Goal: Information Seeking & Learning: Learn about a topic

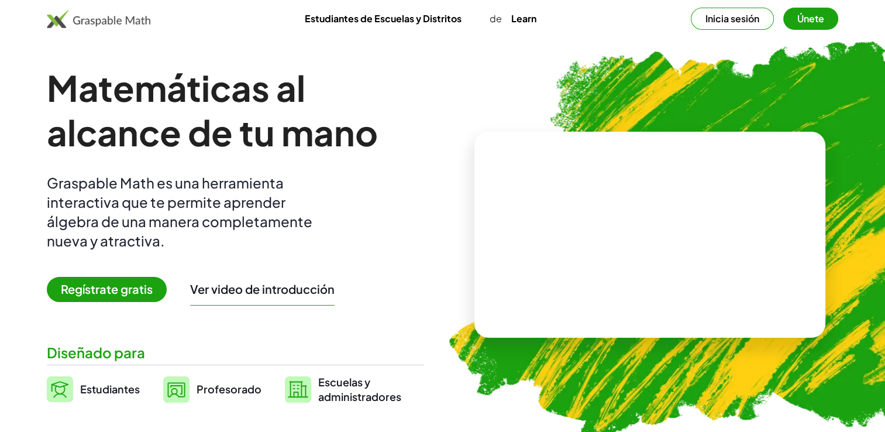
click at [748, 14] on button "Inicia sesión" at bounding box center [732, 19] width 83 height 22
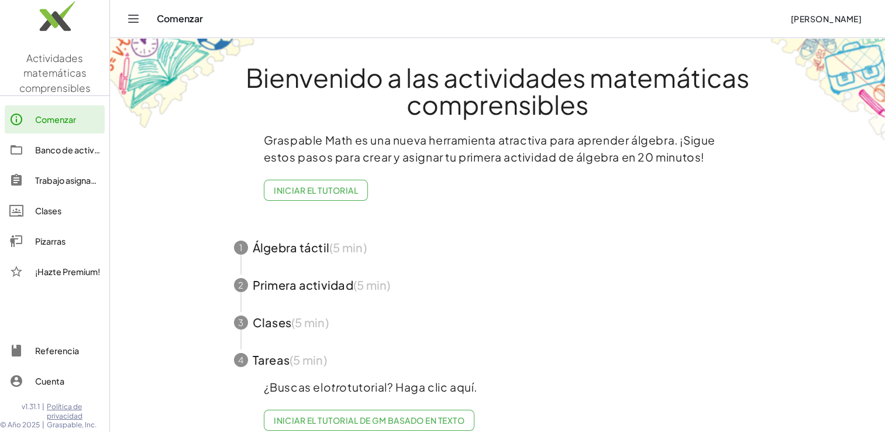
click at [288, 254] on span "button" at bounding box center [498, 247] width 556 height 37
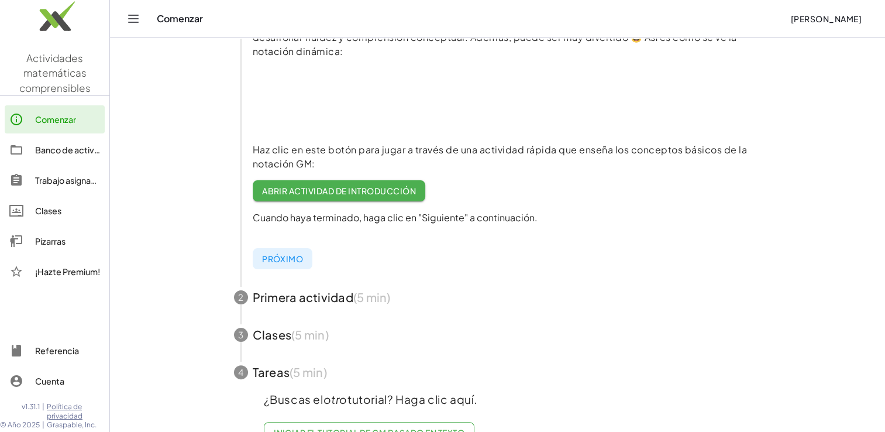
scroll to position [246, 0]
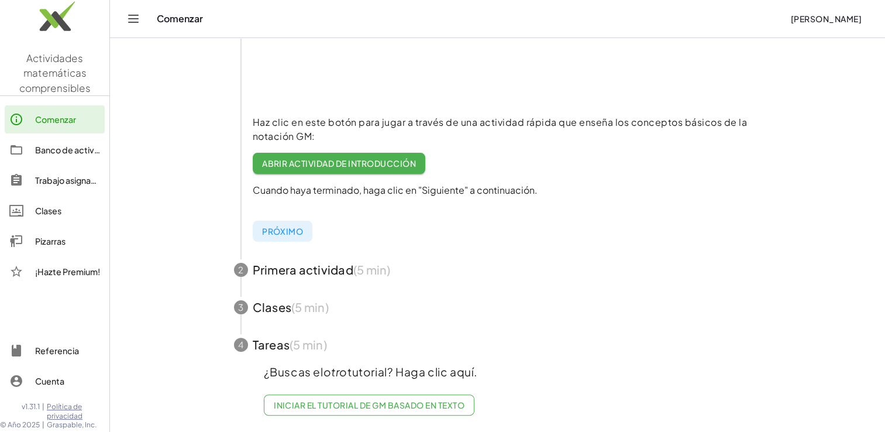
click at [268, 339] on span "button" at bounding box center [498, 344] width 556 height 37
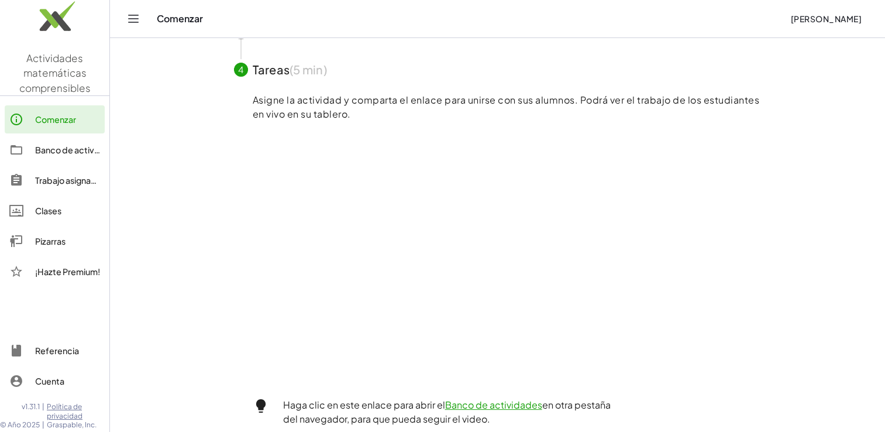
click at [49, 157] on link "Banco de actividades" at bounding box center [55, 150] width 100 height 28
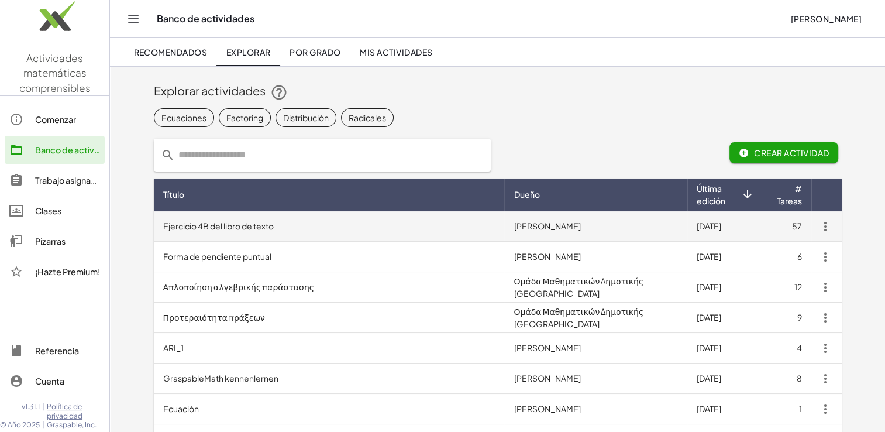
click at [170, 223] on font "Ejercicio 4B del libro de texto" at bounding box center [218, 225] width 111 height 11
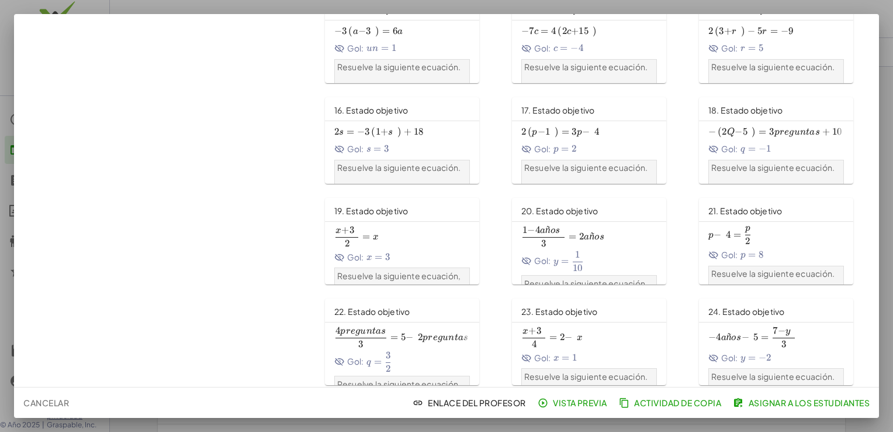
scroll to position [454, 0]
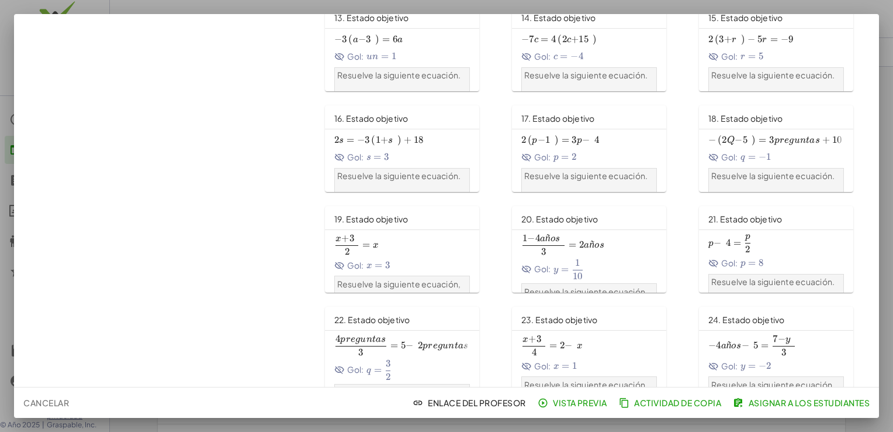
click at [550, 116] on span "17. Estado objetivo" at bounding box center [559, 118] width 74 height 11
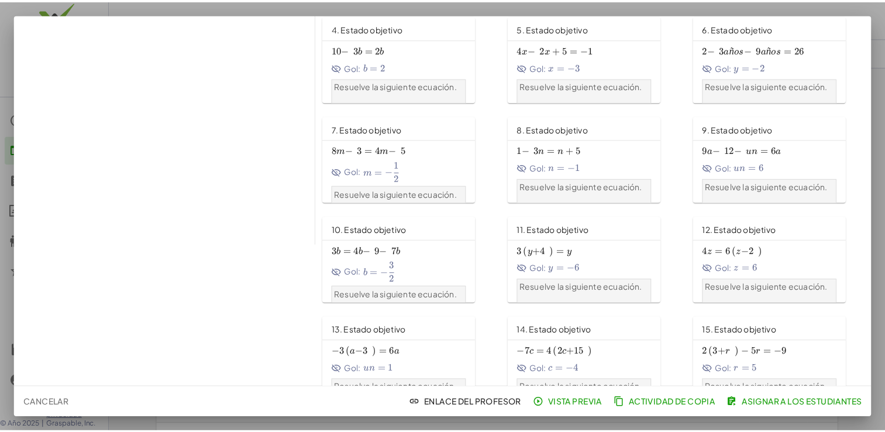
scroll to position [0, 0]
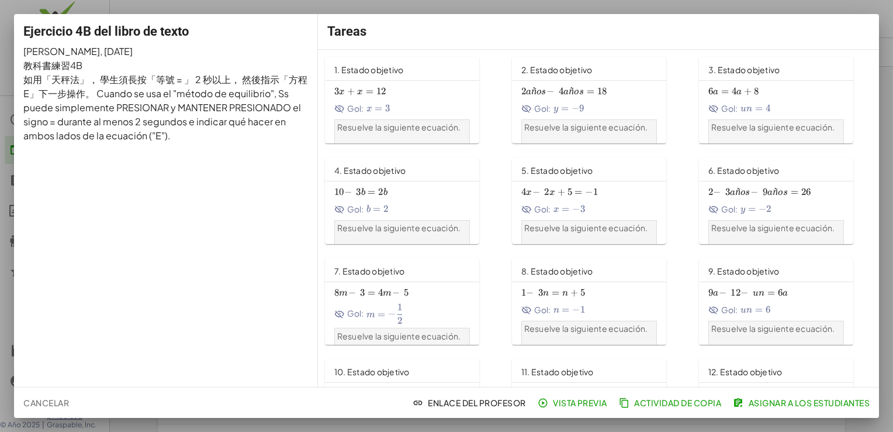
click at [827, 8] on div at bounding box center [446, 216] width 893 height 432
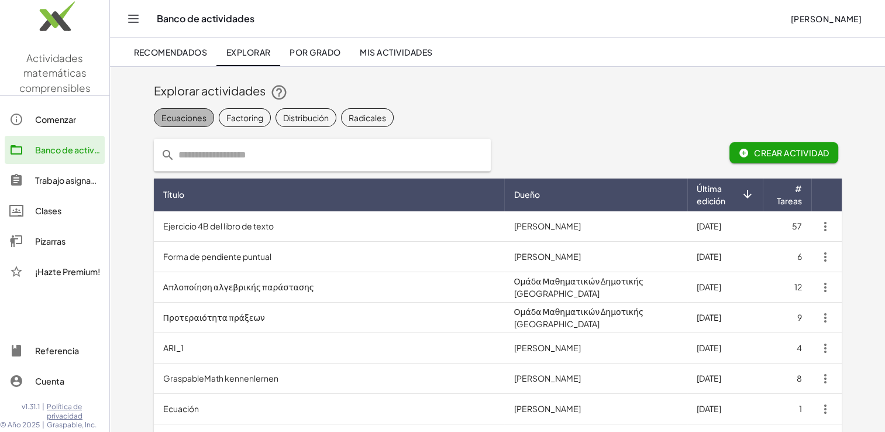
click at [196, 115] on font "Ecuaciones" at bounding box center [183, 117] width 45 height 12
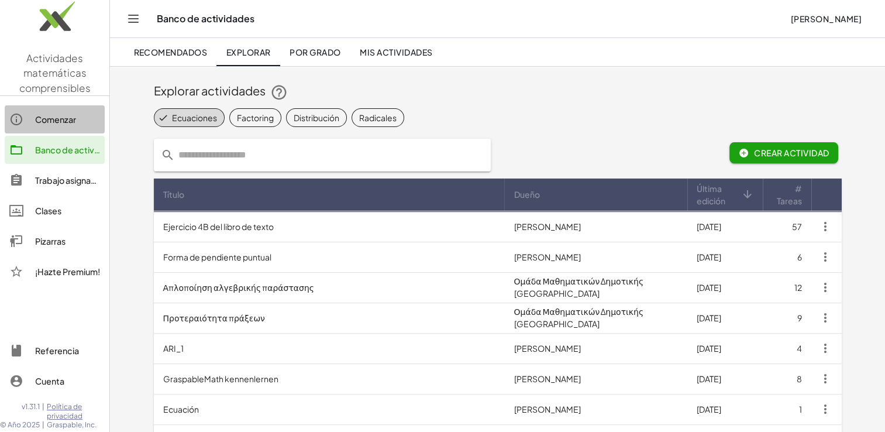
click at [77, 120] on div "Comenzar" at bounding box center [67, 119] width 65 height 14
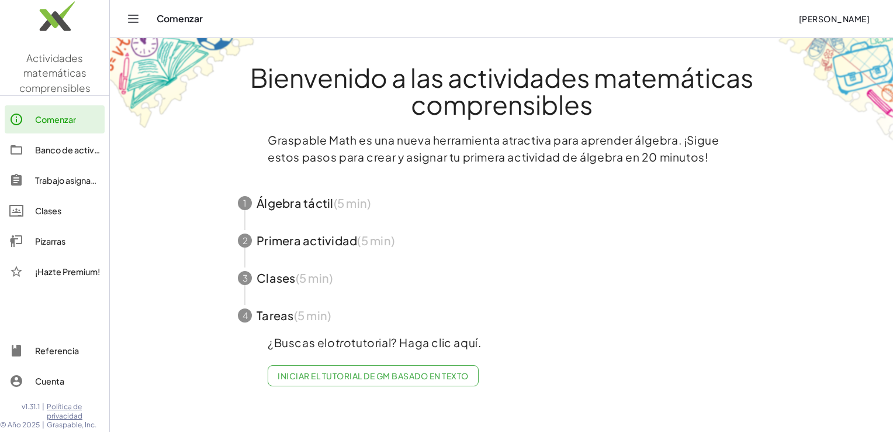
click at [281, 251] on span "button" at bounding box center [502, 240] width 556 height 37
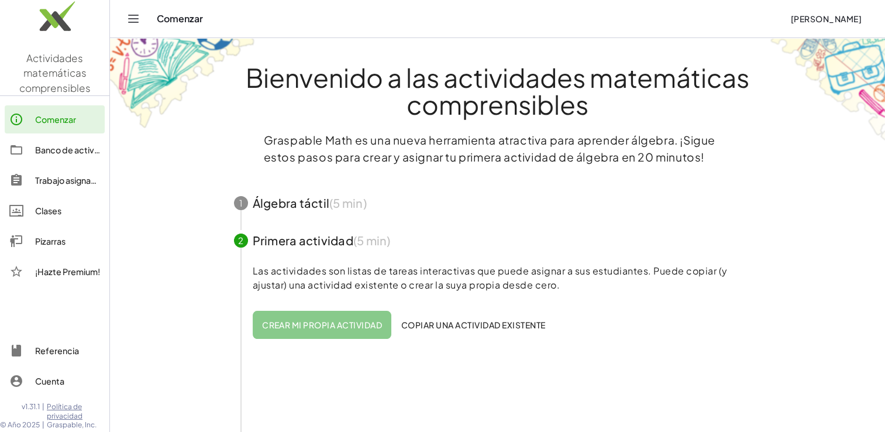
click at [333, 323] on font "Crear mi propia actividad" at bounding box center [322, 324] width 120 height 11
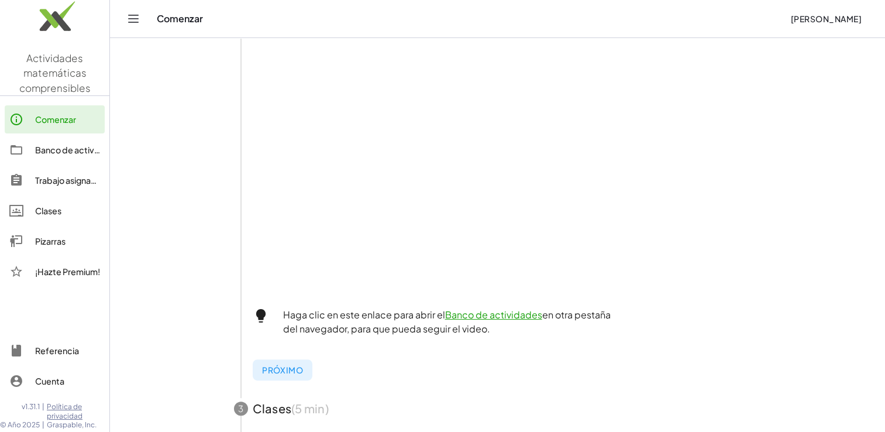
scroll to position [314, 0]
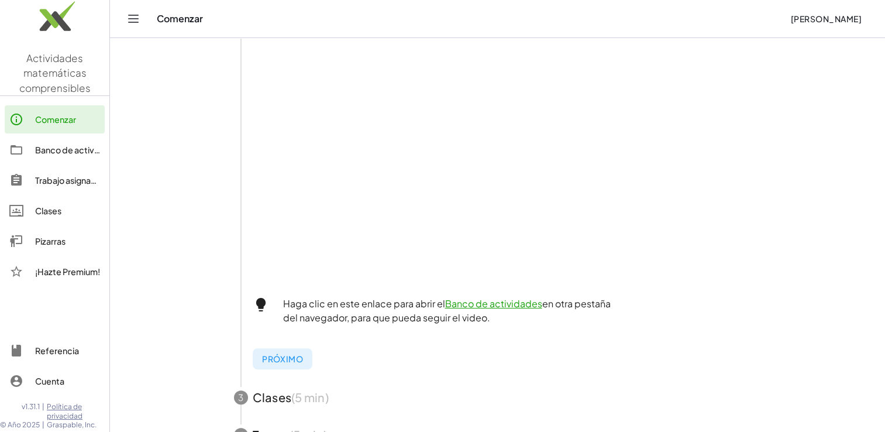
click at [266, 404] on span "button" at bounding box center [498, 396] width 556 height 37
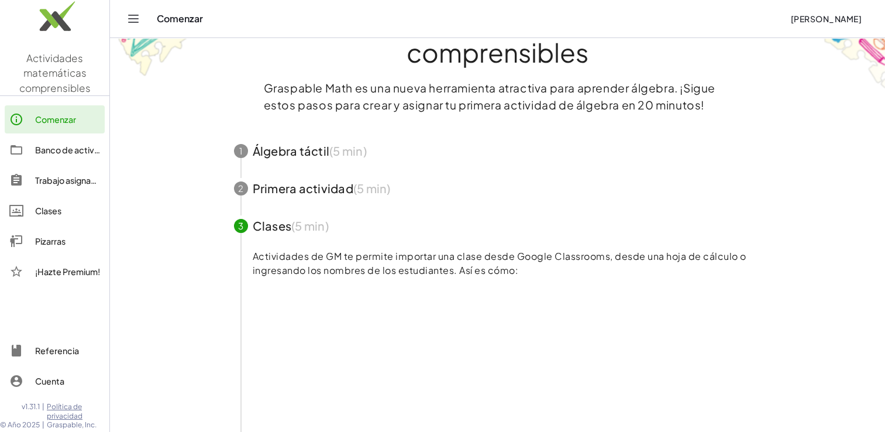
scroll to position [0, 0]
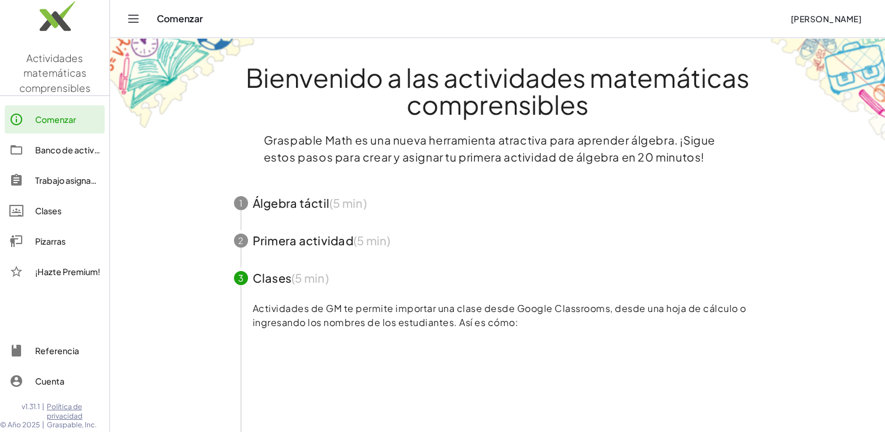
click at [281, 208] on span "button" at bounding box center [498, 202] width 556 height 37
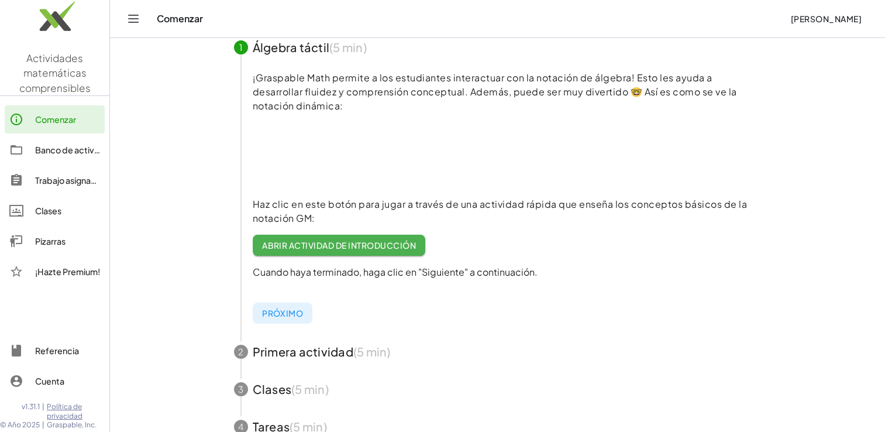
scroll to position [246, 0]
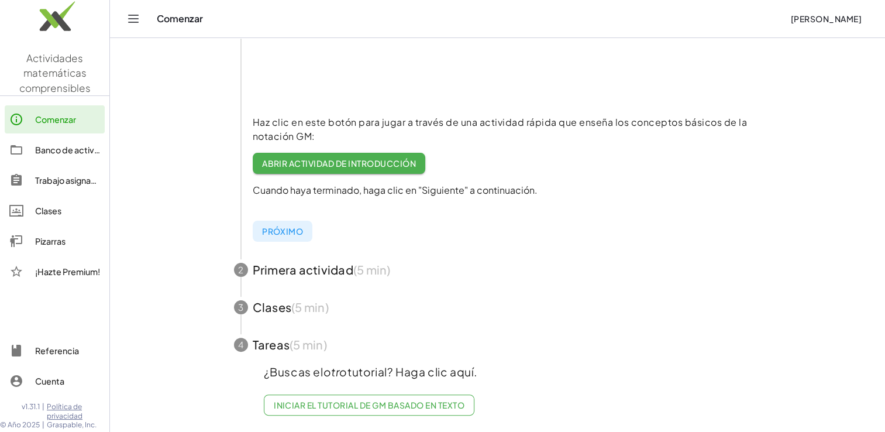
click at [310, 265] on span "button" at bounding box center [498, 269] width 556 height 37
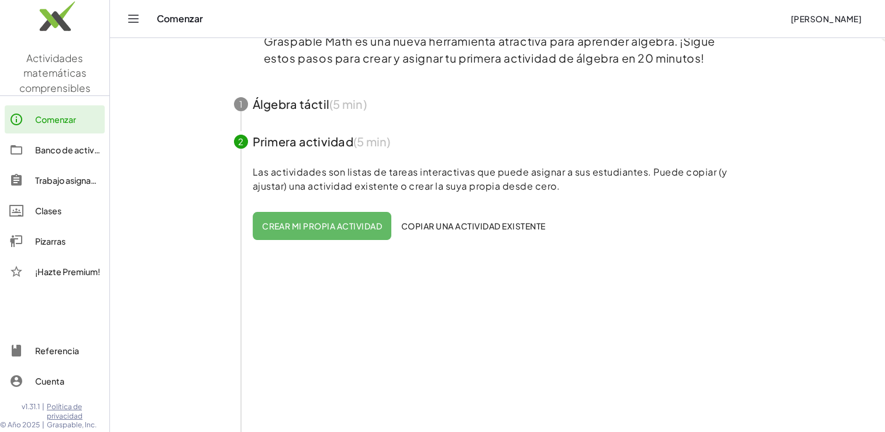
scroll to position [74, 0]
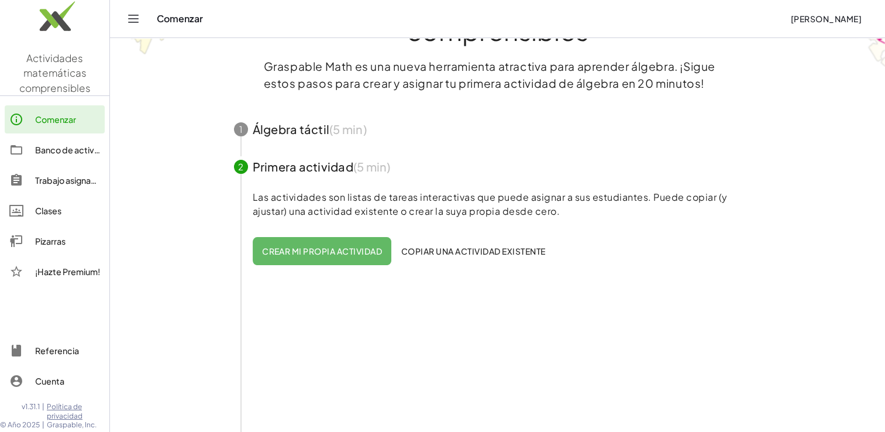
click at [275, 146] on span "button" at bounding box center [498, 129] width 556 height 37
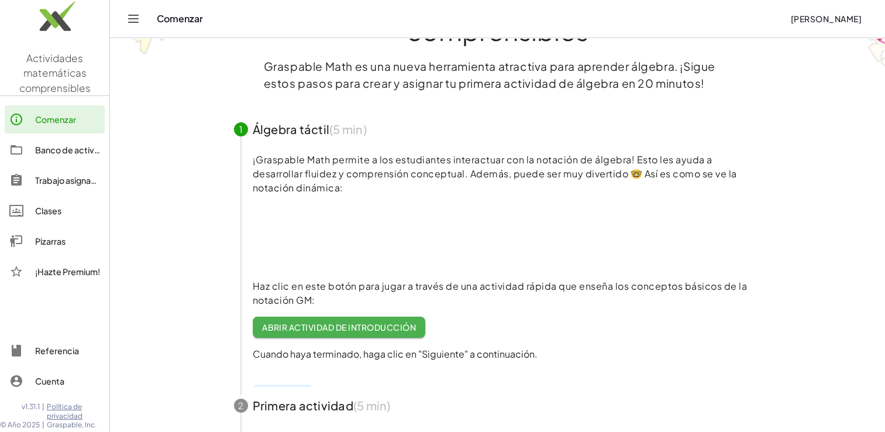
click at [275, 146] on span "button" at bounding box center [498, 129] width 556 height 37
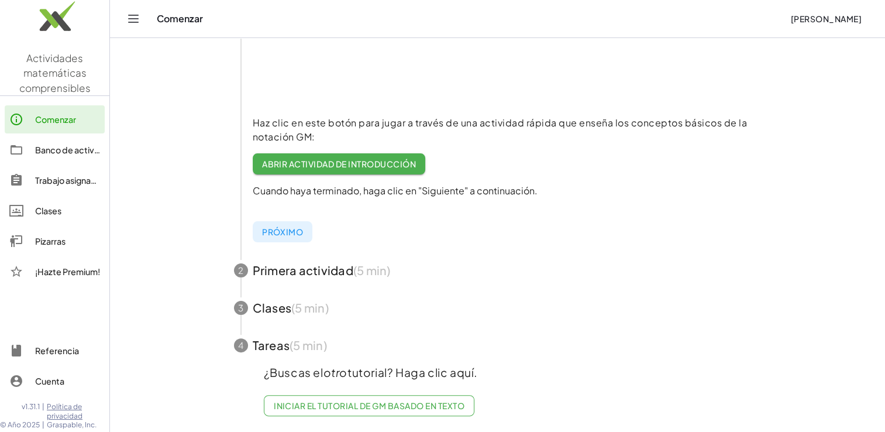
scroll to position [242, 0]
click at [284, 265] on span "button" at bounding box center [498, 269] width 556 height 37
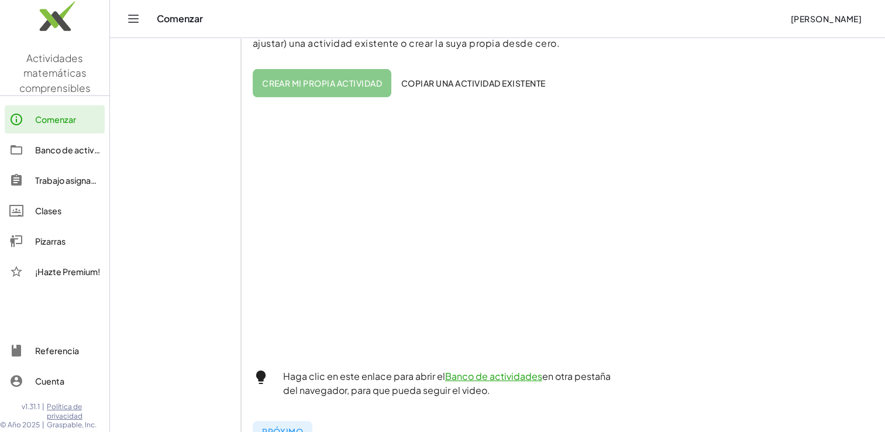
click at [310, 74] on button "Crear mi propia actividad" at bounding box center [322, 83] width 139 height 28
click at [301, 78] on font "Crear mi propia actividad" at bounding box center [322, 83] width 120 height 11
click at [295, 82] on font "Crear mi propia actividad" at bounding box center [322, 83] width 120 height 11
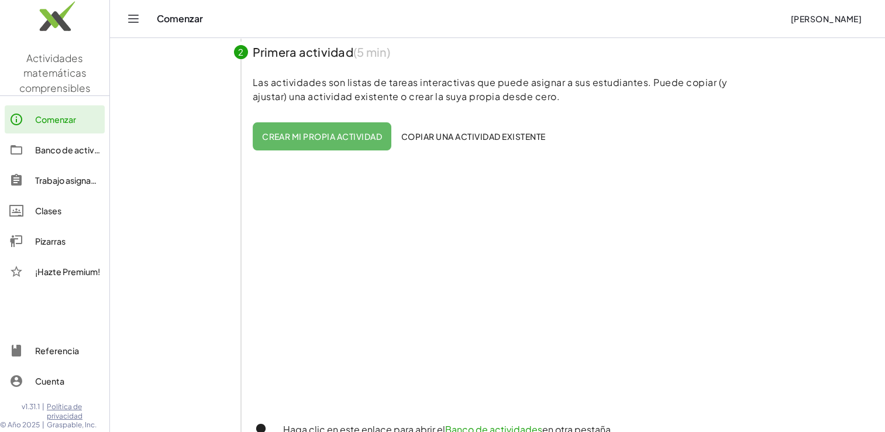
scroll to position [217, 0]
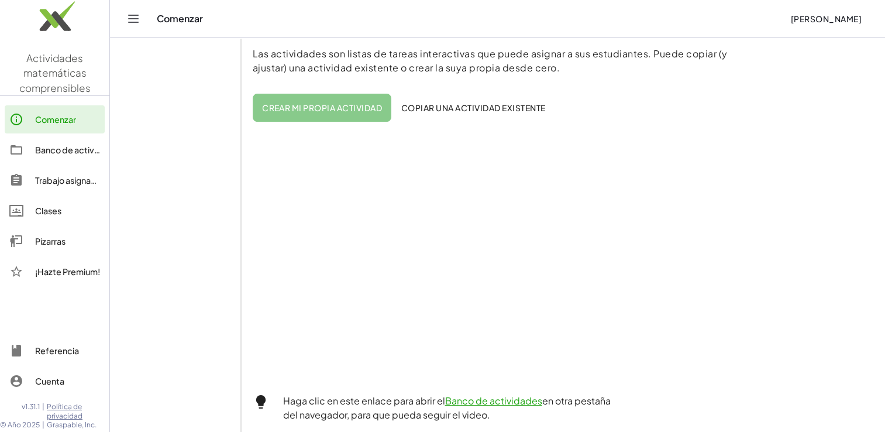
click at [292, 117] on button "Crear mi propia actividad" at bounding box center [322, 108] width 139 height 28
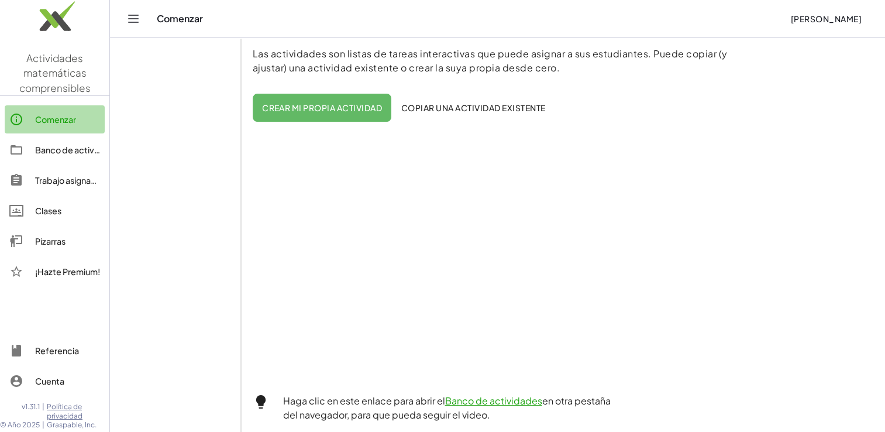
click at [43, 127] on link "Comenzar" at bounding box center [55, 119] width 100 height 28
click at [44, 125] on div "Comenzar" at bounding box center [67, 119] width 65 height 14
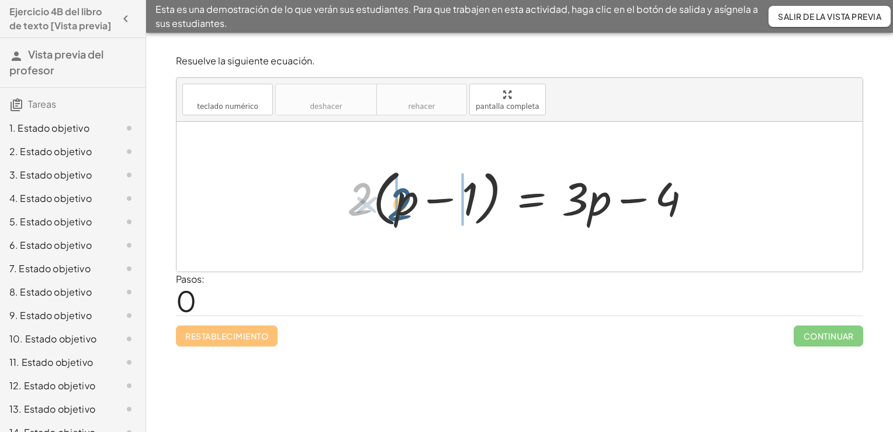
drag, startPoint x: 357, startPoint y: 199, endPoint x: 398, endPoint y: 205, distance: 41.3
click at [398, 205] on div at bounding box center [523, 196] width 365 height 67
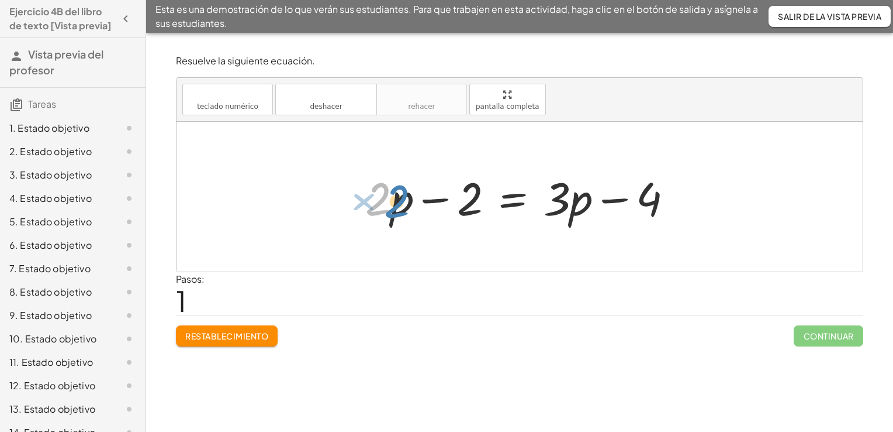
drag, startPoint x: 391, startPoint y: 202, endPoint x: 409, endPoint y: 205, distance: 18.9
click at [409, 205] on div at bounding box center [524, 197] width 329 height 60
click at [412, 203] on div at bounding box center [524, 197] width 329 height 60
click at [388, 185] on div at bounding box center [524, 197] width 329 height 60
drag, startPoint x: 470, startPoint y: 209, endPoint x: 704, endPoint y: 209, distance: 233.9
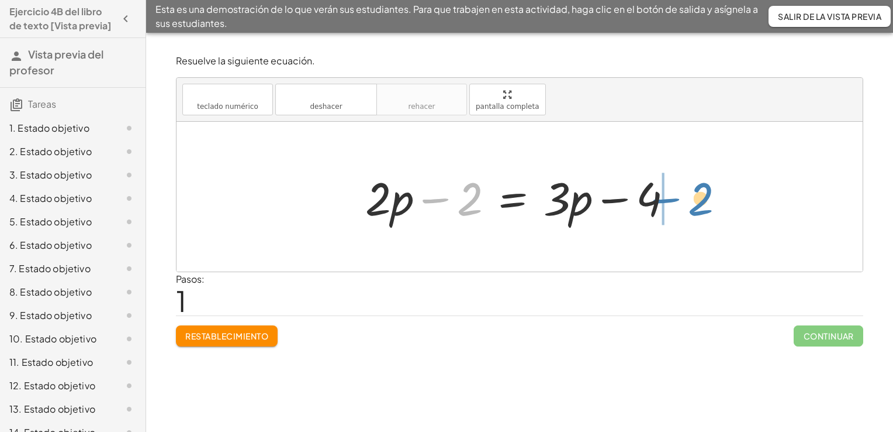
click at [704, 209] on div "× 2 × ( + p − 1 ) = + × 3 × p − 4 + × 2 × p − × 2 × 1 = + × 3 × p − 4 − 2 + p −…" at bounding box center [520, 197] width 686 height 150
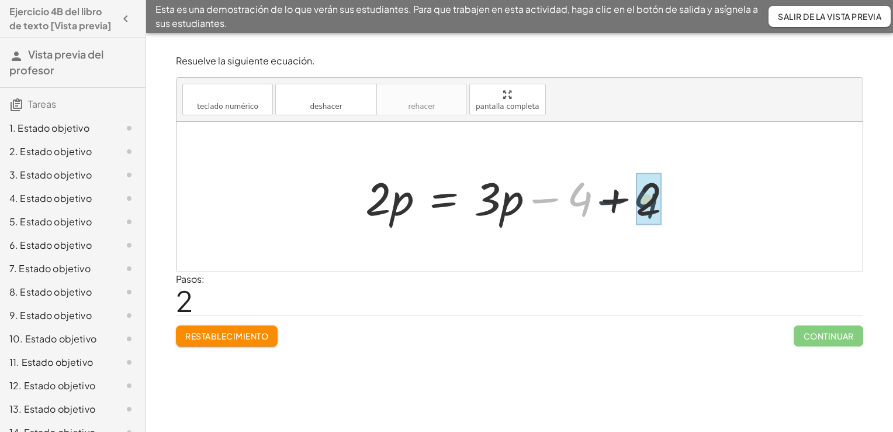
drag, startPoint x: 579, startPoint y: 198, endPoint x: 648, endPoint y: 200, distance: 68.5
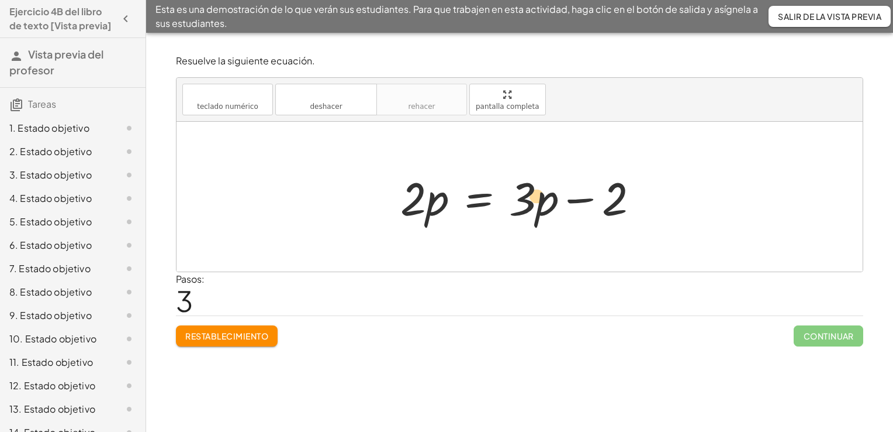
drag, startPoint x: 516, startPoint y: 180, endPoint x: 529, endPoint y: 177, distance: 13.8
click at [529, 177] on div at bounding box center [524, 197] width 259 height 60
drag, startPoint x: 541, startPoint y: 194, endPoint x: 547, endPoint y: 195, distance: 6.0
click at [547, 195] on div at bounding box center [524, 197] width 259 height 60
click at [531, 167] on div at bounding box center [524, 197] width 259 height 60
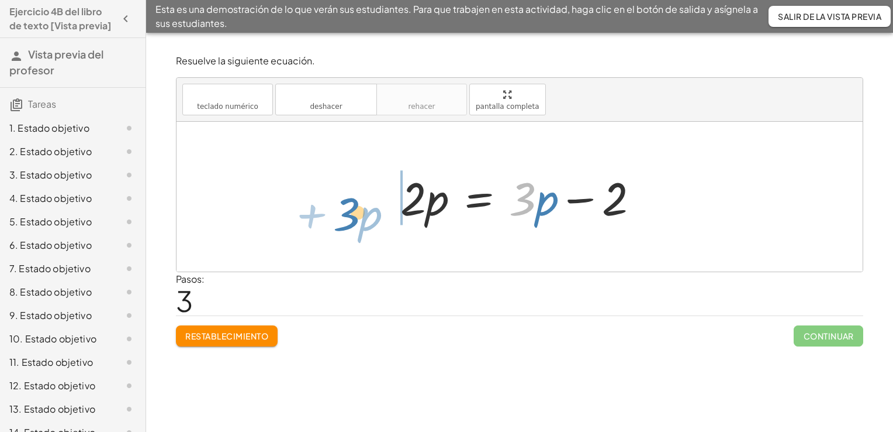
drag, startPoint x: 529, startPoint y: 190, endPoint x: 346, endPoint y: 205, distance: 183.1
click at [346, 205] on div "× 2 × ( + p − 1 ) = + × 3 × p − 4 + × 2 × p − × 2 × 1 = + × 3 × p − 4 + × 2 × p…" at bounding box center [520, 197] width 686 height 150
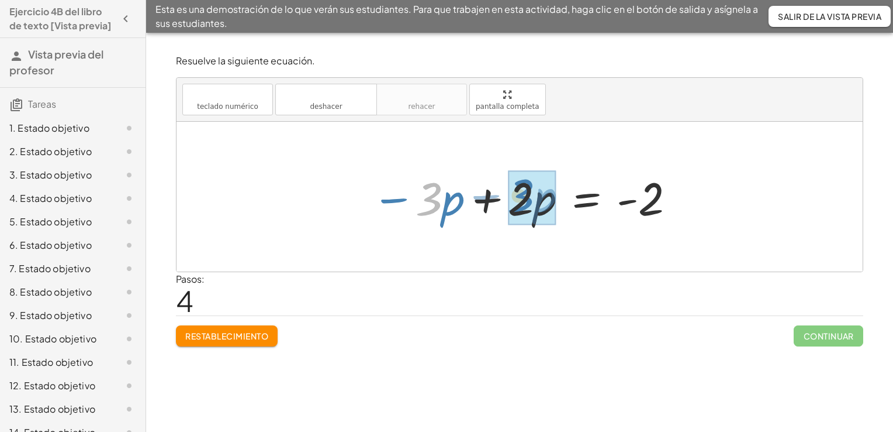
drag, startPoint x: 433, startPoint y: 209, endPoint x: 532, endPoint y: 206, distance: 99.5
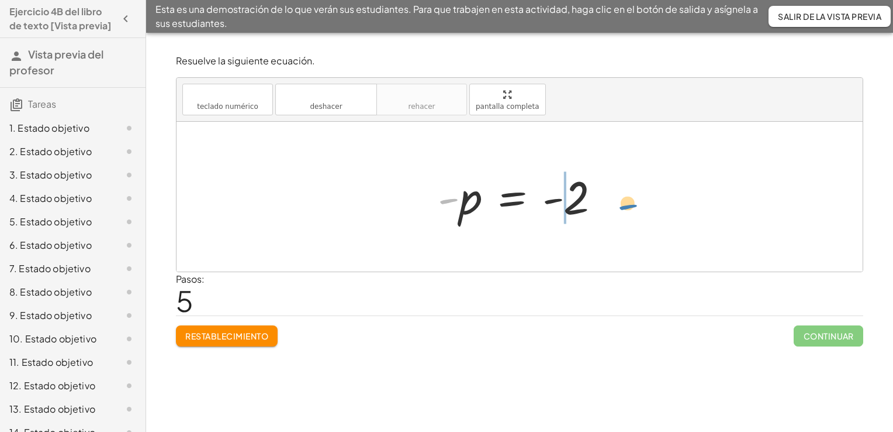
drag, startPoint x: 452, startPoint y: 199, endPoint x: 634, endPoint y: 203, distance: 182.5
drag, startPoint x: 533, startPoint y: 200, endPoint x: 543, endPoint y: 200, distance: 9.4
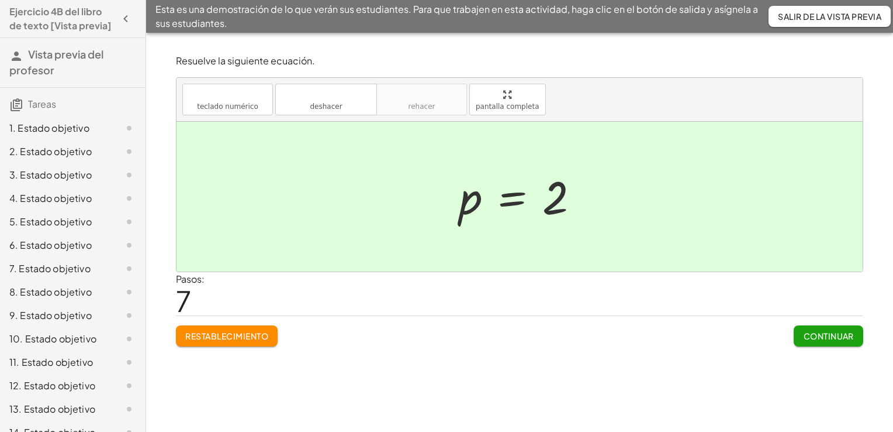
click at [796, 22] on button "Salir de la vista previa" at bounding box center [830, 16] width 122 height 21
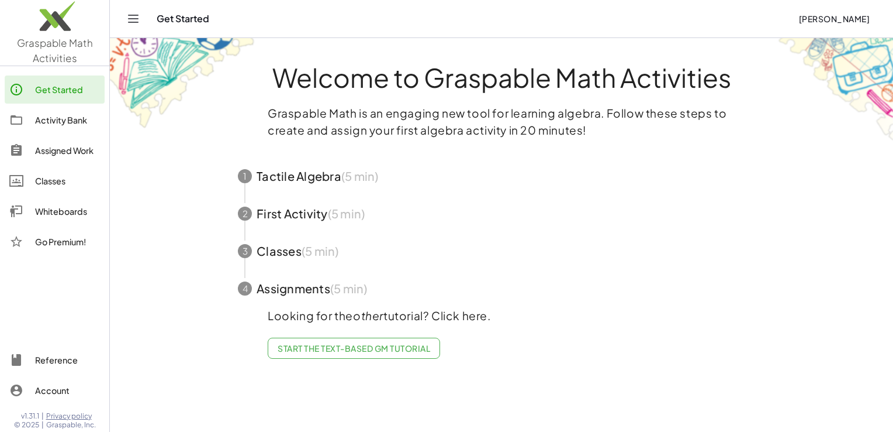
click at [275, 193] on span "button" at bounding box center [502, 175] width 556 height 37
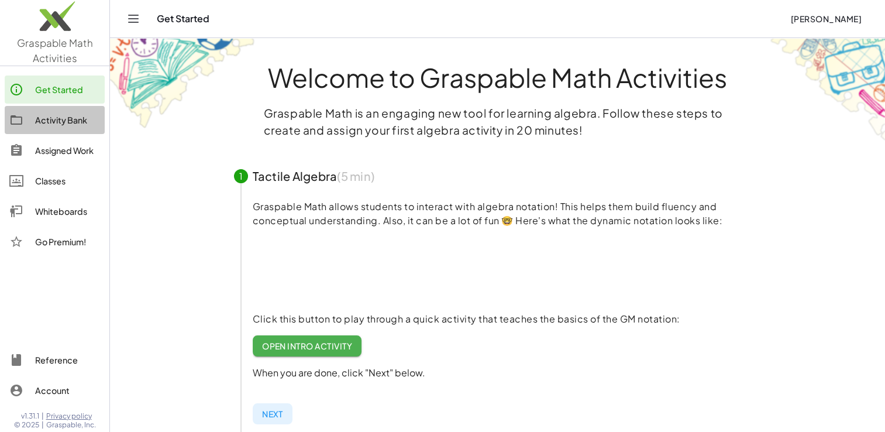
click at [43, 118] on div "Activity Bank" at bounding box center [67, 120] width 65 height 14
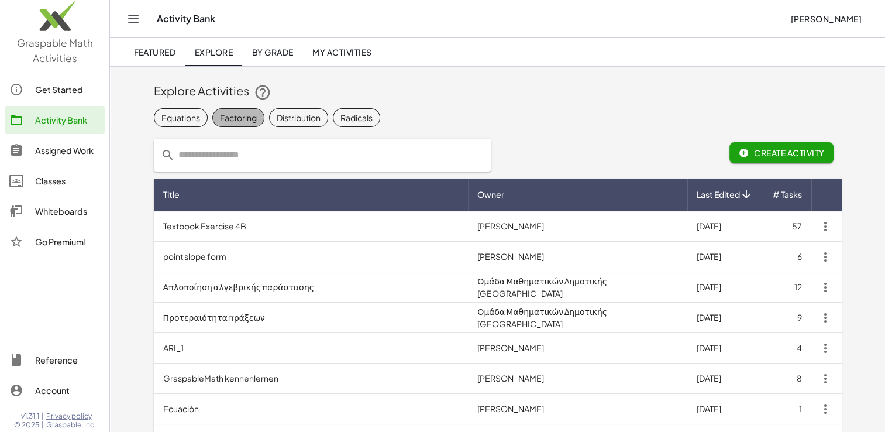
click at [220, 116] on div "Factoring" at bounding box center [238, 117] width 37 height 12
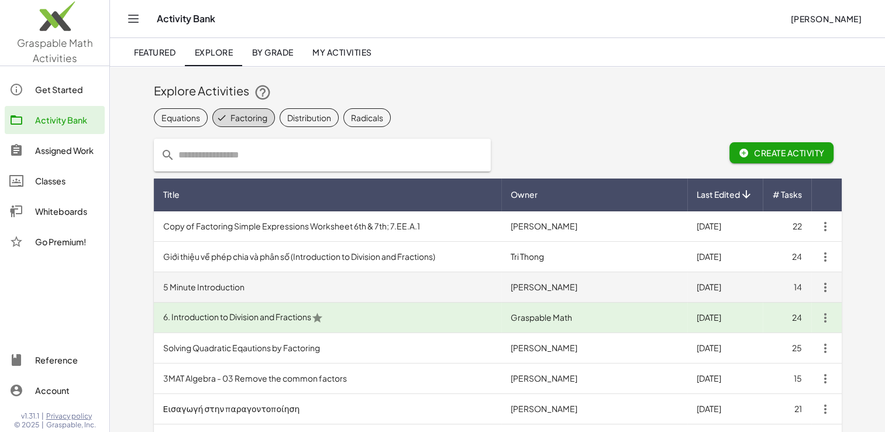
click at [222, 292] on td "5 Minute Introduction" at bounding box center [327, 287] width 347 height 30
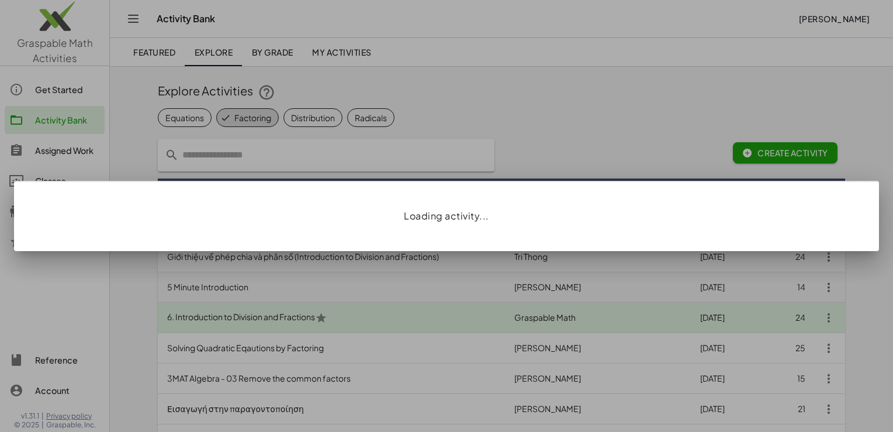
click at [222, 292] on div at bounding box center [446, 216] width 893 height 432
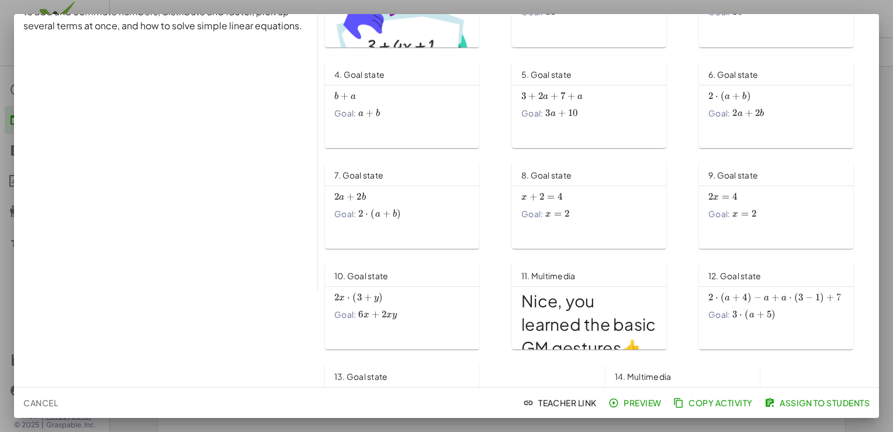
scroll to position [165, 0]
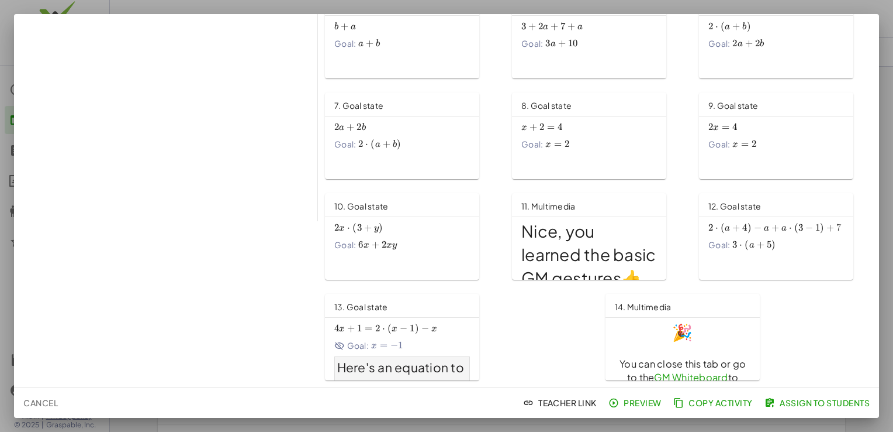
click at [695, 9] on div at bounding box center [446, 216] width 893 height 432
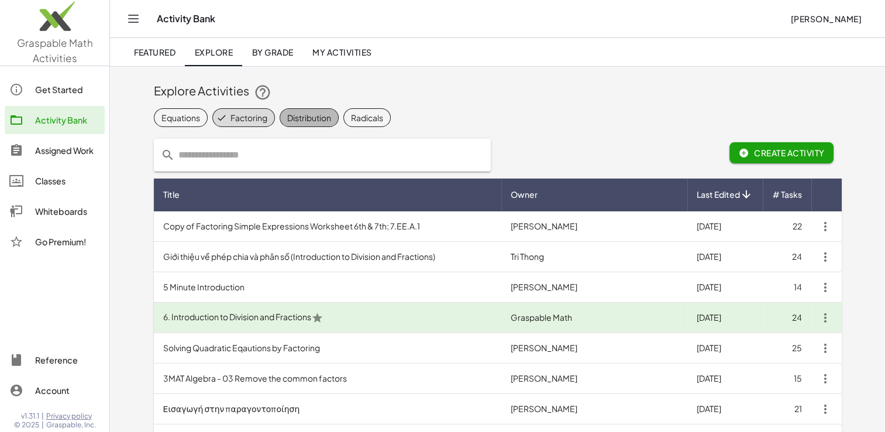
click at [322, 114] on div "Distribution" at bounding box center [309, 117] width 44 height 12
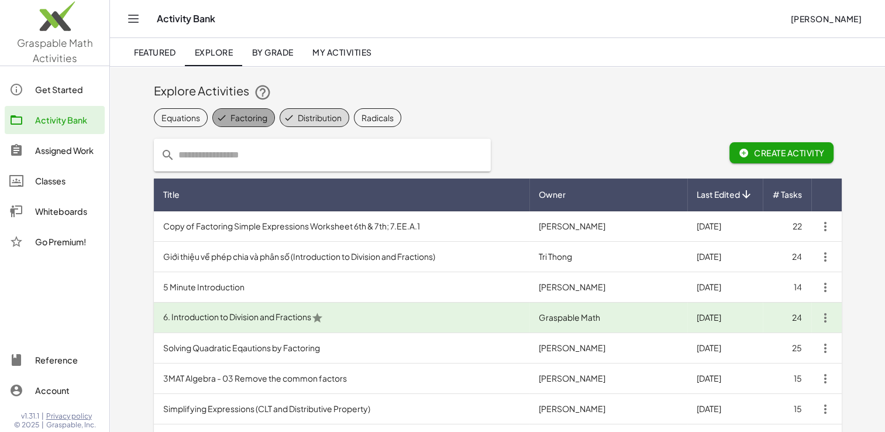
click at [223, 123] on span "Factoring" at bounding box center [243, 117] width 63 height 19
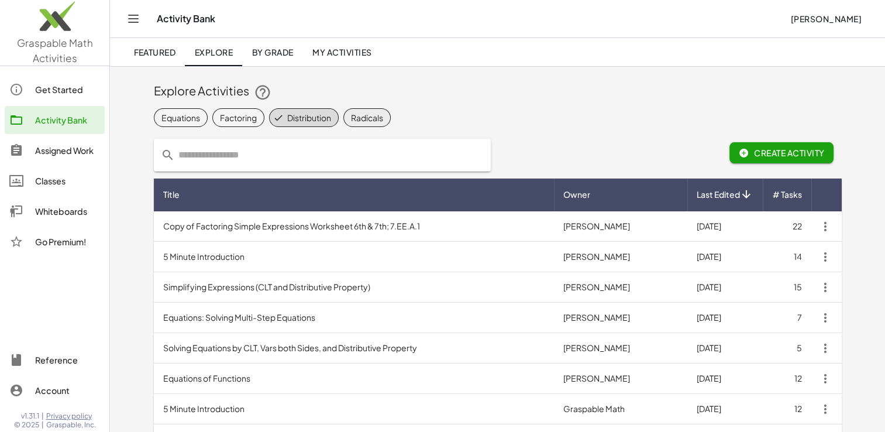
click at [355, 122] on div "Radicals" at bounding box center [367, 117] width 32 height 12
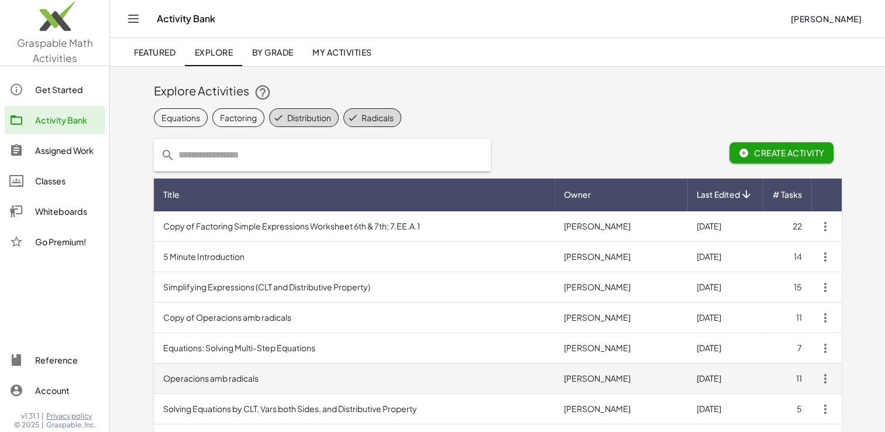
click at [165, 382] on td "Operacions amb radicals" at bounding box center [354, 378] width 401 height 30
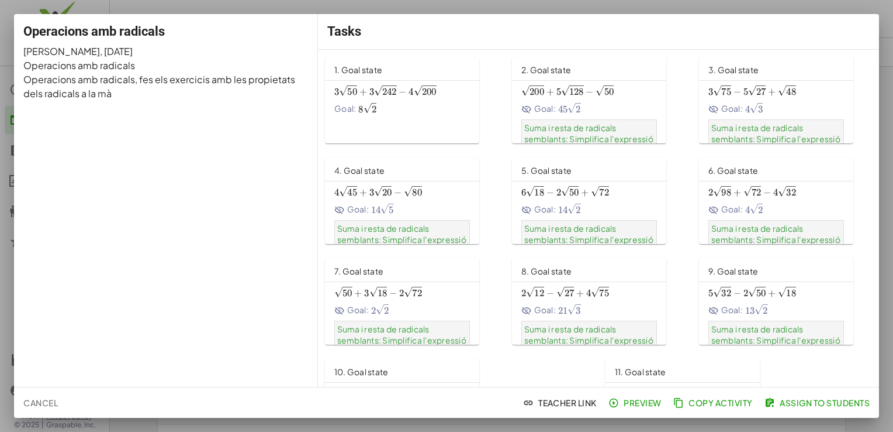
click at [388, 96] on span "242" at bounding box center [389, 92] width 15 height 12
click at [544, 93] on span "​" at bounding box center [544, 89] width 1 height 9
click at [182, 12] on div at bounding box center [446, 216] width 893 height 432
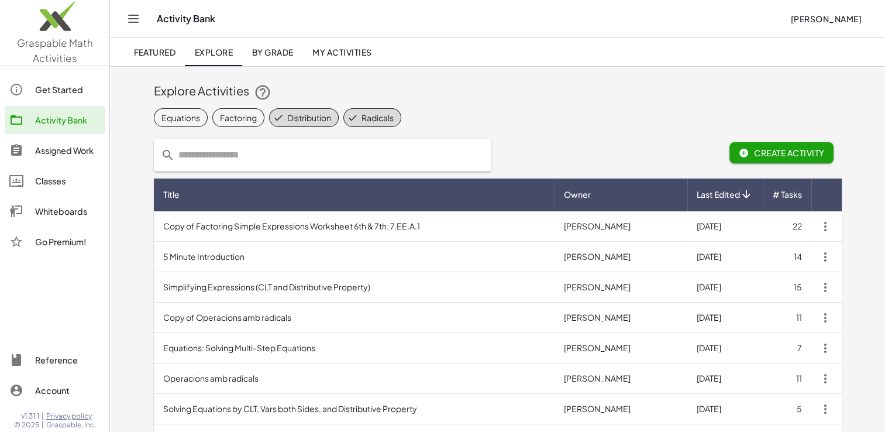
click at [38, 80] on link "Get Started" at bounding box center [55, 89] width 100 height 28
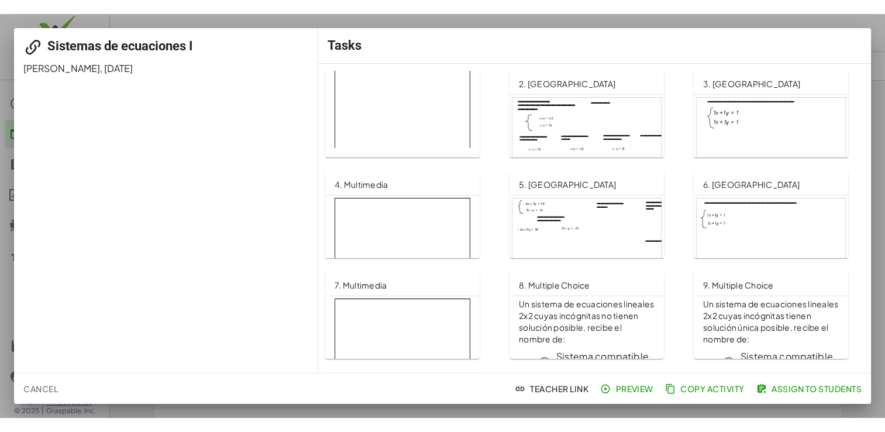
scroll to position [14, 0]
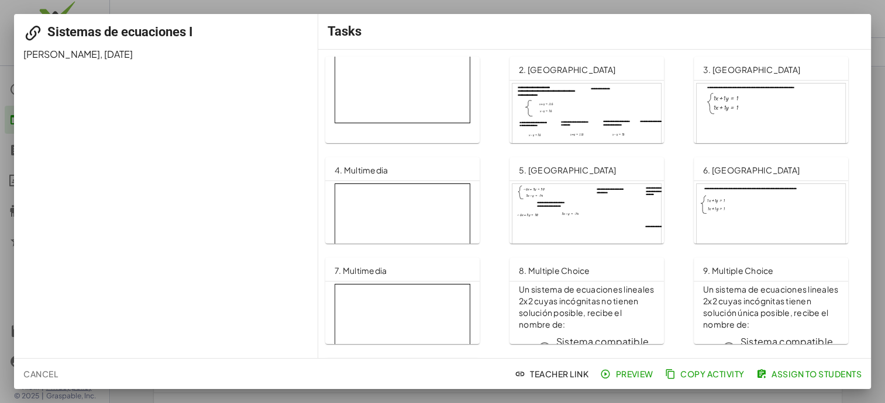
click at [411, 133] on p at bounding box center [402, 129] width 136 height 12
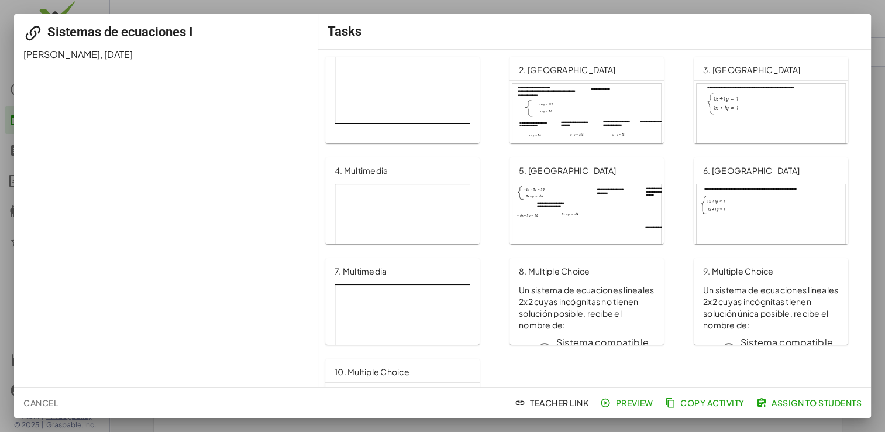
click at [153, 11] on div at bounding box center [442, 216] width 885 height 432
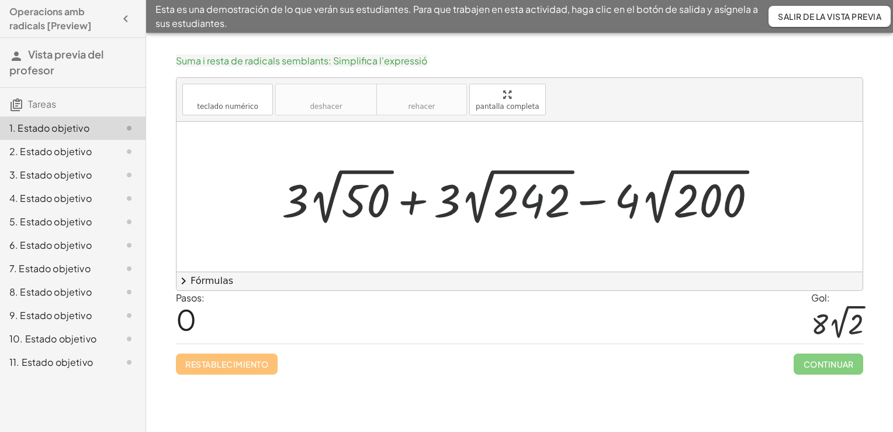
click at [523, 196] on div at bounding box center [524, 196] width 496 height 64
click at [380, 199] on div at bounding box center [524, 196] width 496 height 64
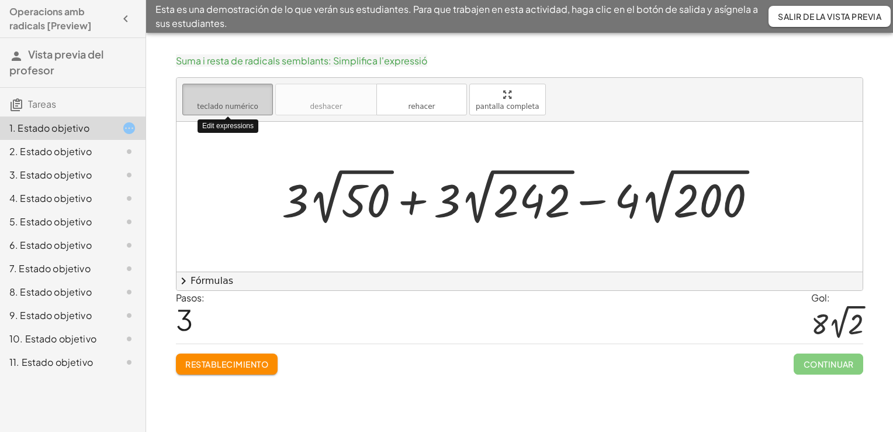
click at [239, 109] on span "teclado numérico" at bounding box center [227, 106] width 61 height 8
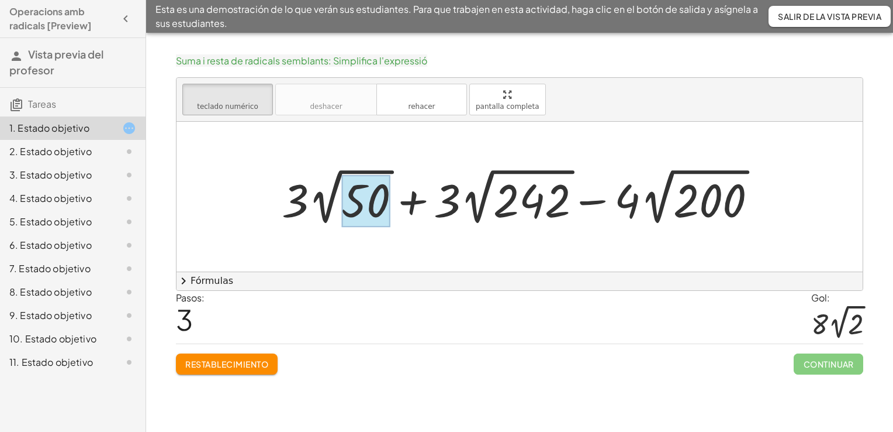
click at [361, 199] on div at bounding box center [365, 201] width 49 height 52
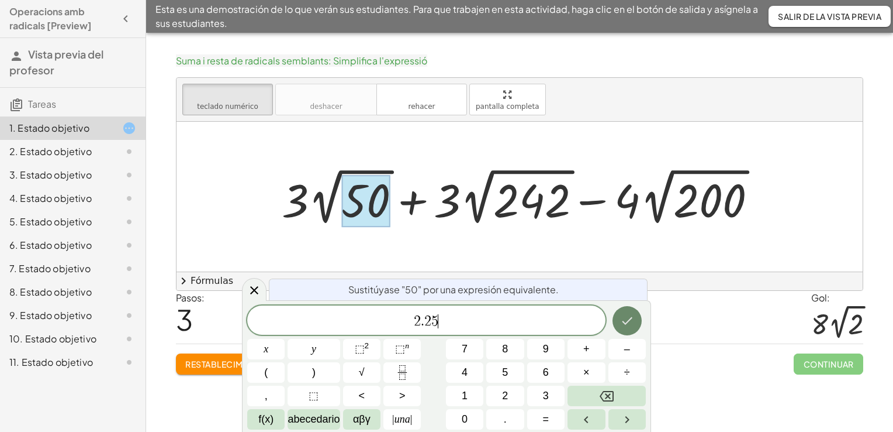
click at [629, 323] on icon "Hecho" at bounding box center [627, 320] width 14 height 14
click at [510, 396] on div "2 ​ x y ⬚ 2 ⬚ n 7 8 9 + – ( ) √ 4 5 6 × ÷ , ⬚ < > 1 2 3 f(x) abecedario αβγ | u…" at bounding box center [446, 367] width 399 height 124
click at [510, 396] on button "2" at bounding box center [505, 395] width 37 height 20
click at [505, 375] on span "5" at bounding box center [505, 372] width 6 height 16
click at [579, 374] on button "×" at bounding box center [586, 372] width 37 height 20
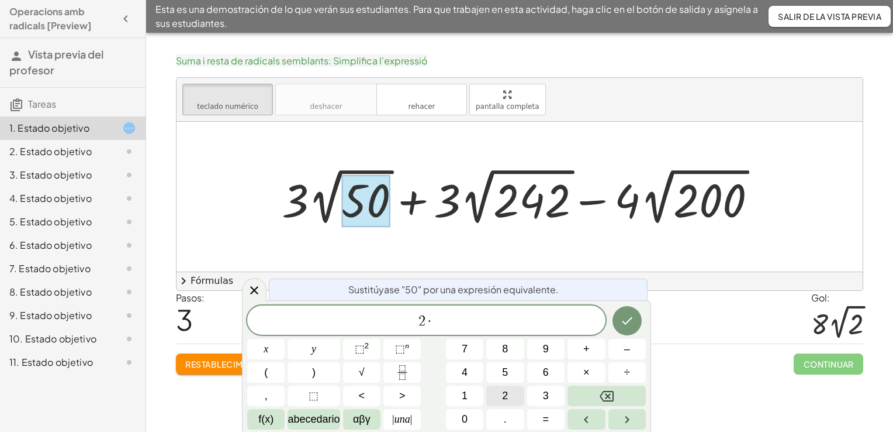
click at [501, 396] on button "2" at bounding box center [505, 395] width 37 height 20
click at [501, 378] on button "5" at bounding box center [505, 372] width 37 height 20
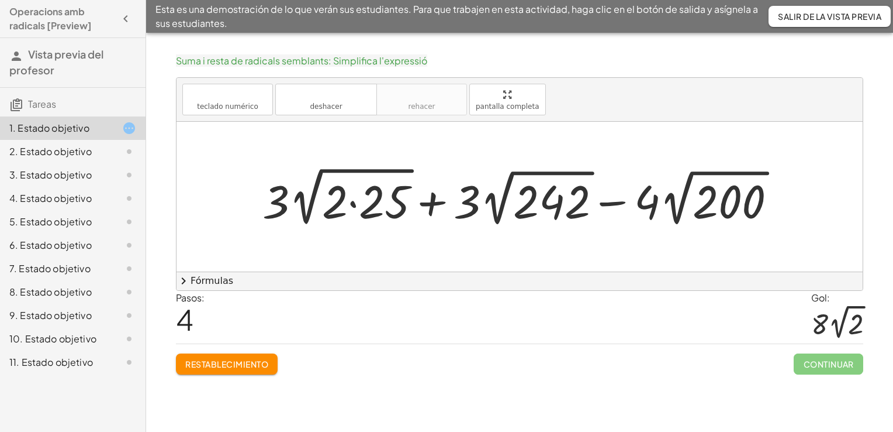
click at [378, 216] on div at bounding box center [524, 196] width 535 height 67
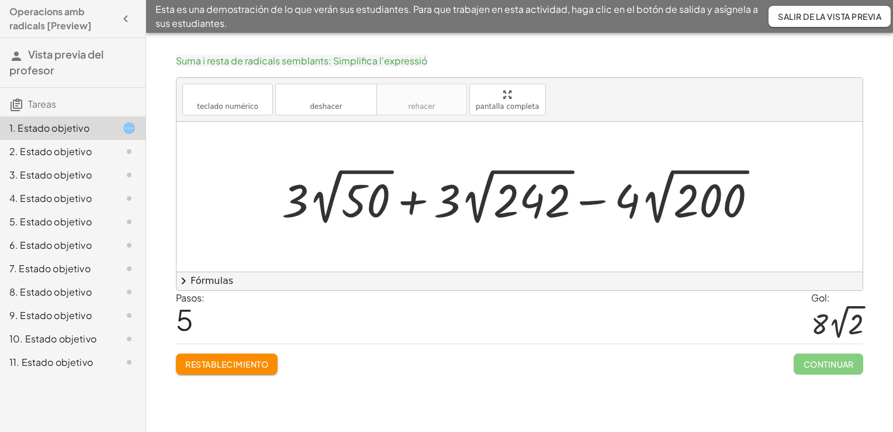
click at [378, 216] on div at bounding box center [524, 196] width 496 height 64
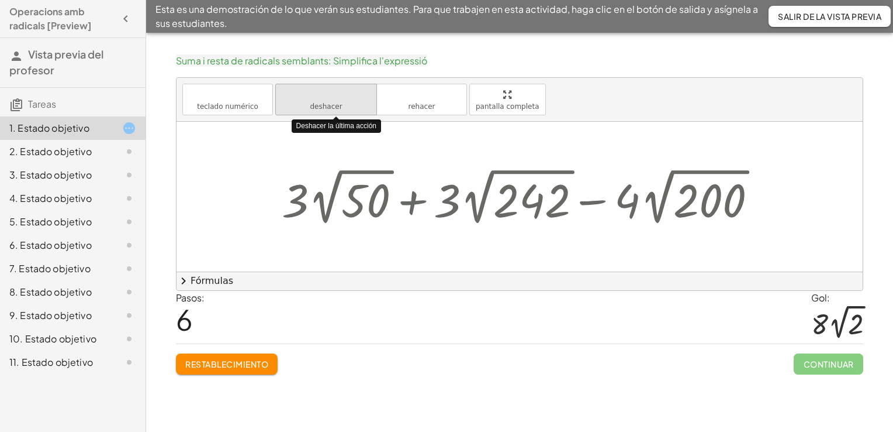
click at [323, 113] on button "deshacer deshacer" at bounding box center [326, 100] width 102 height 32
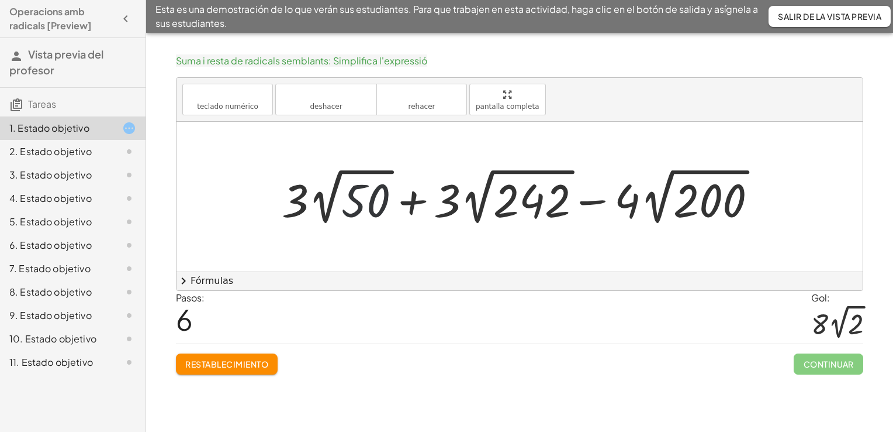
click at [361, 188] on div at bounding box center [524, 196] width 496 height 64
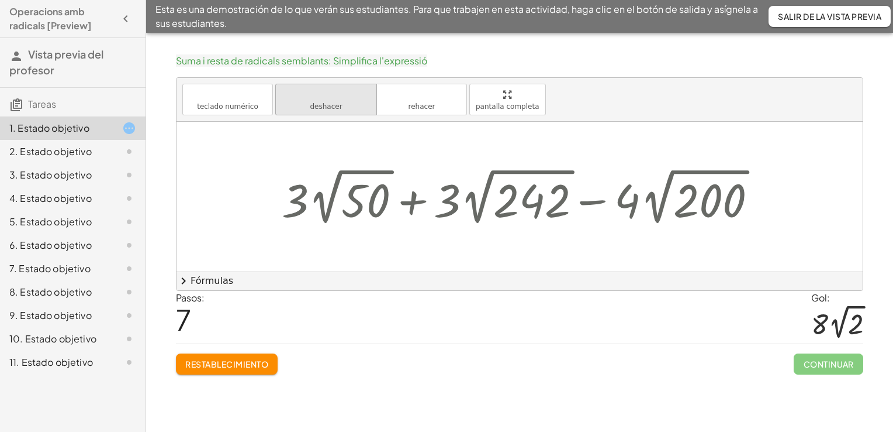
click at [332, 99] on icon "deshacer" at bounding box center [326, 95] width 89 height 14
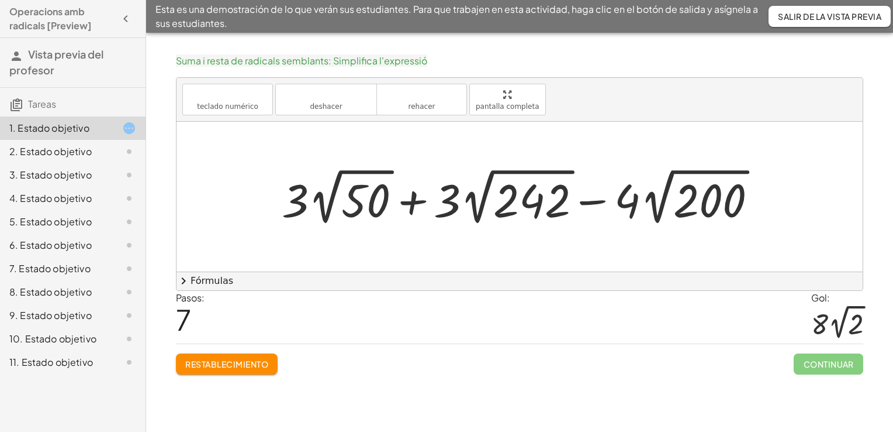
click at [362, 192] on div at bounding box center [524, 196] width 496 height 64
click at [362, 192] on div at bounding box center [524, 196] width 534 height 64
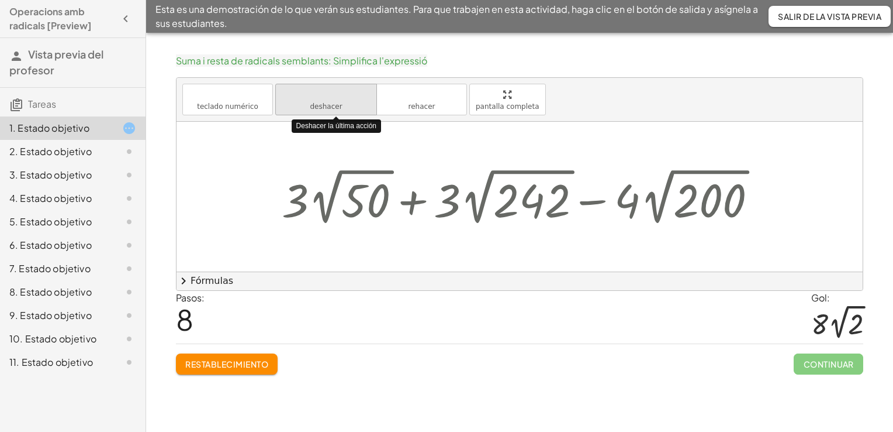
click at [334, 111] on button "deshacer deshacer" at bounding box center [326, 100] width 102 height 32
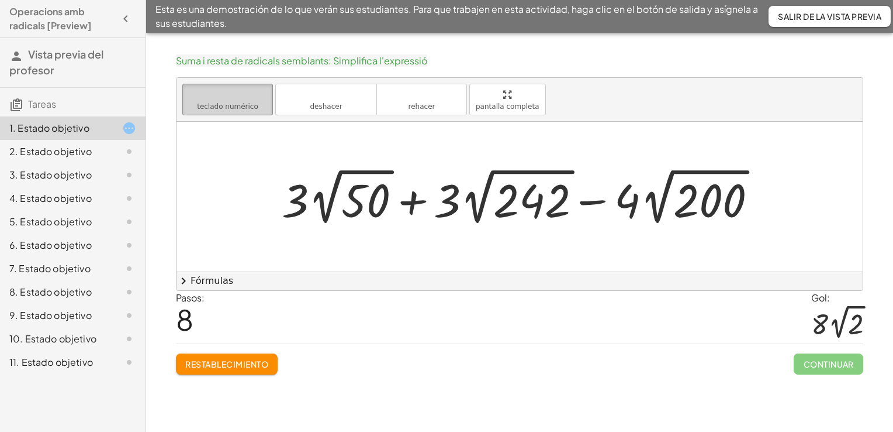
click at [233, 111] on button "teclado teclado numérico" at bounding box center [227, 100] width 91 height 32
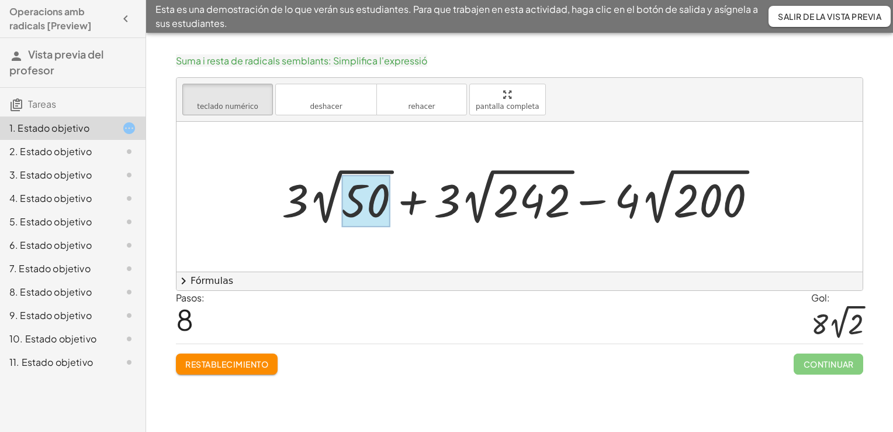
click at [360, 209] on div at bounding box center [365, 201] width 49 height 52
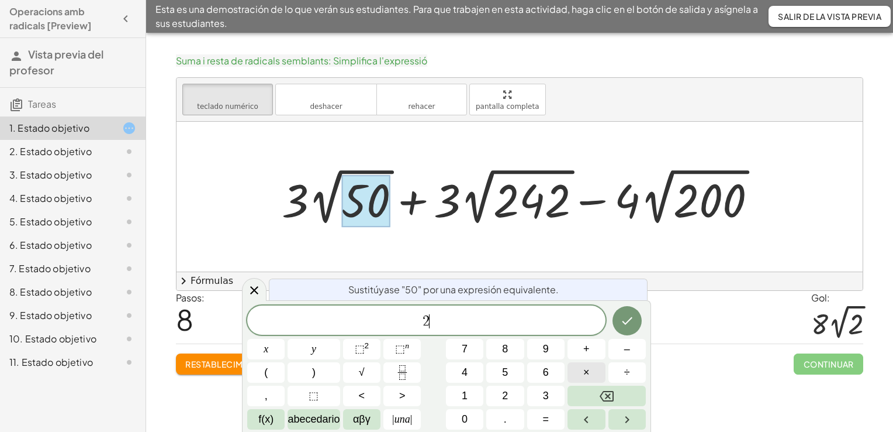
click at [580, 375] on button "×" at bounding box center [586, 372] width 37 height 20
click at [622, 328] on button "Hecho" at bounding box center [627, 320] width 29 height 29
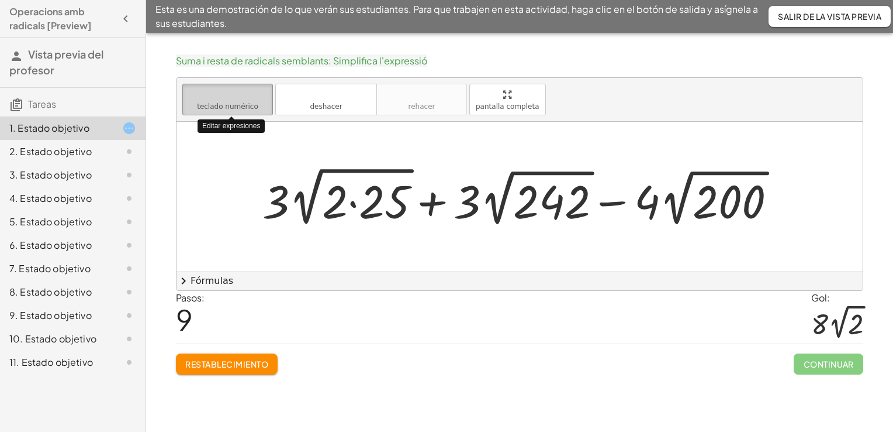
click at [256, 104] on button "teclado teclado numérico" at bounding box center [227, 100] width 91 height 32
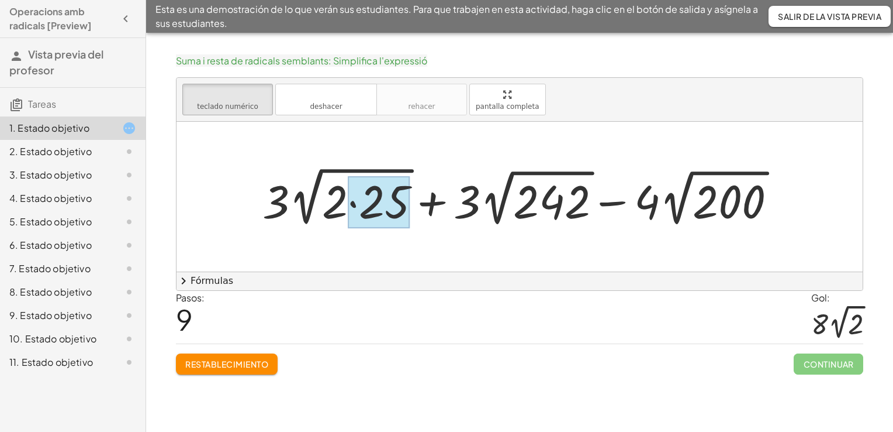
click at [349, 218] on div at bounding box center [379, 202] width 62 height 52
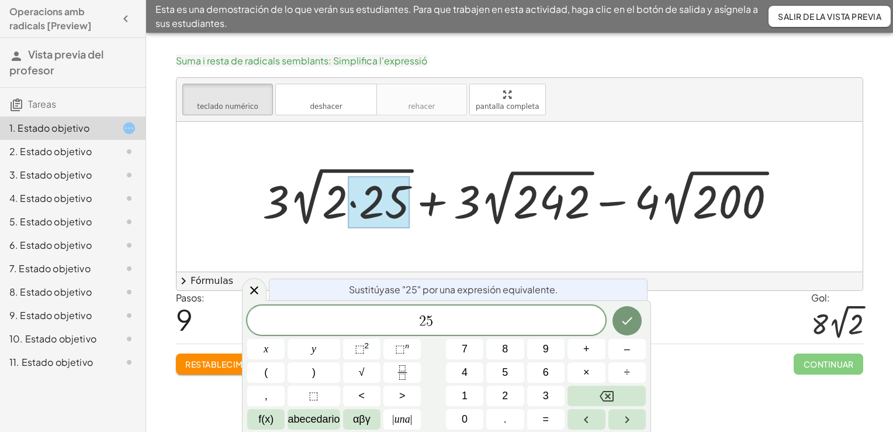
click at [527, 202] on div at bounding box center [524, 196] width 535 height 67
click at [701, 258] on div at bounding box center [520, 197] width 686 height 150
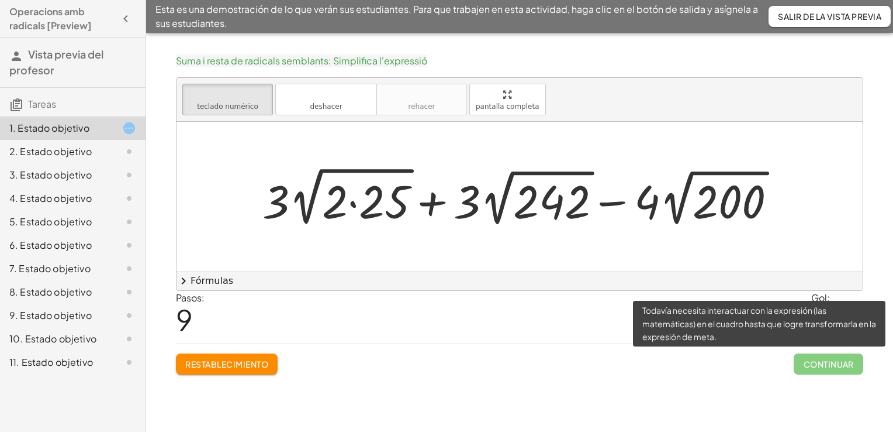
click at [853, 358] on span "Continuar" at bounding box center [829, 363] width 70 height 21
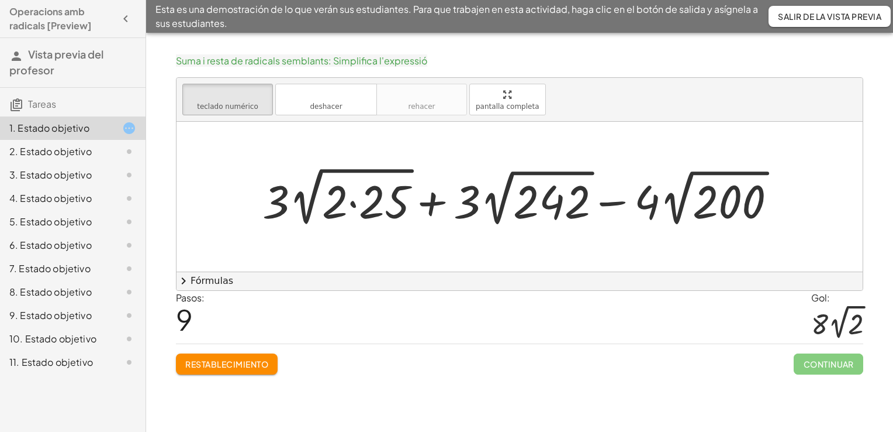
click at [519, 248] on div at bounding box center [520, 197] width 686 height 150
click at [375, 202] on div at bounding box center [379, 202] width 62 height 52
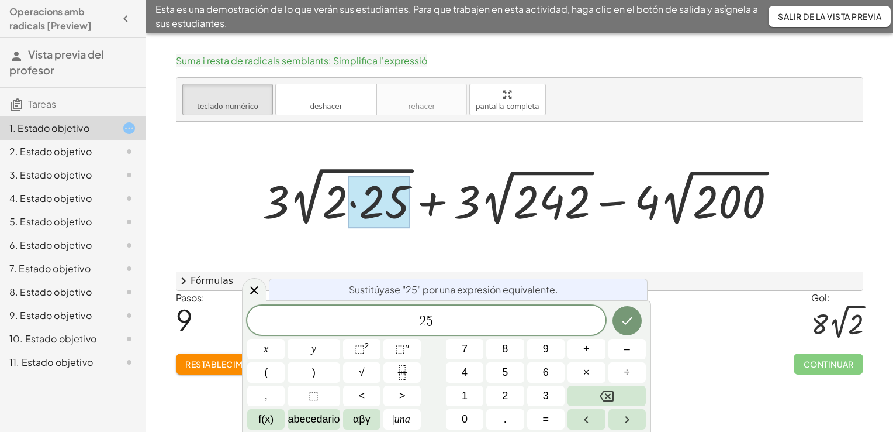
click at [337, 210] on div at bounding box center [524, 196] width 535 height 67
click at [774, 237] on div at bounding box center [520, 197] width 686 height 150
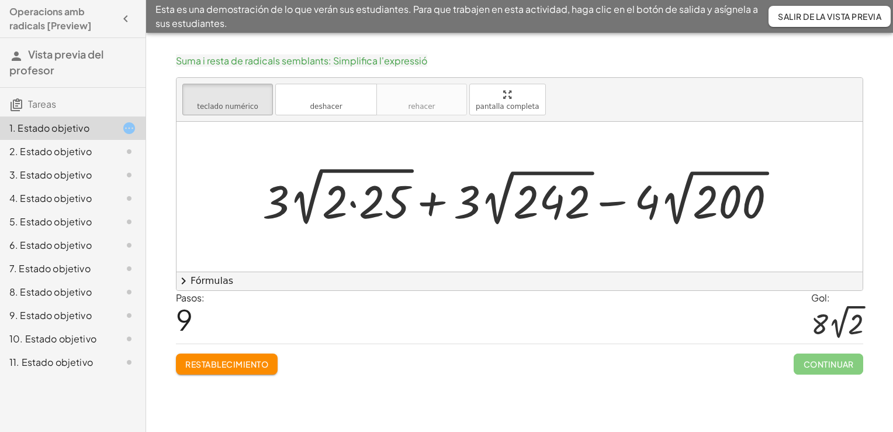
click at [0, 0] on div "Suma i resta de radicals semblants: Simplifica l'expressió teclado teclado numé…" at bounding box center [0, 0] width 0 height 0
click at [230, 95] on icon "teclado" at bounding box center [228, 95] width 78 height 14
click at [339, 244] on div at bounding box center [520, 197] width 686 height 150
click at [533, 198] on div at bounding box center [524, 196] width 535 height 67
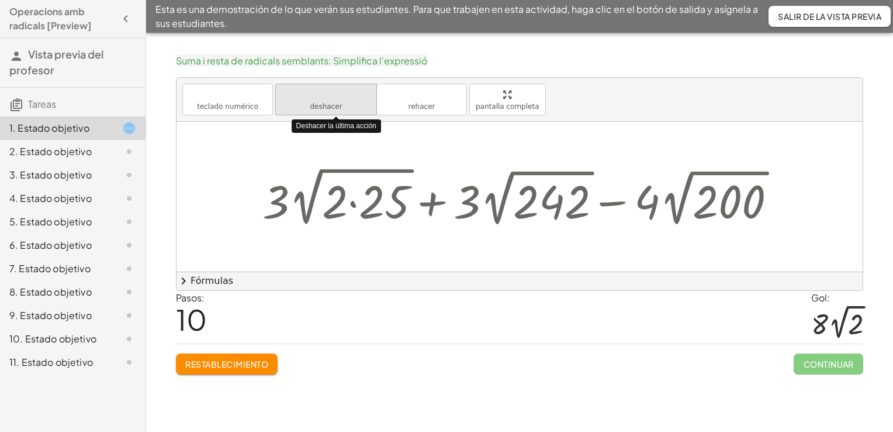
click at [330, 97] on icon "deshacer" at bounding box center [326, 95] width 89 height 14
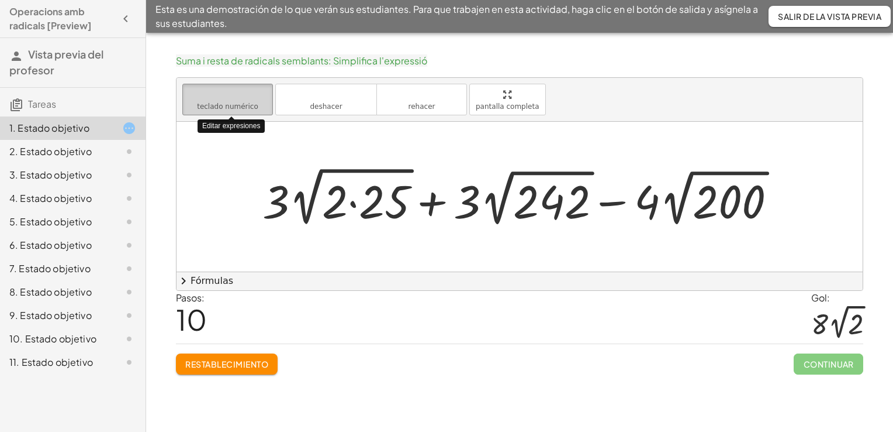
click at [231, 97] on icon "teclado" at bounding box center [228, 95] width 78 height 14
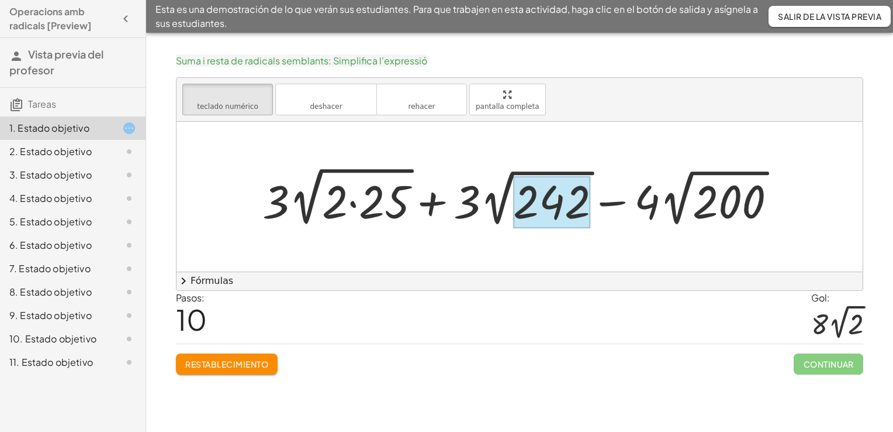
click at [530, 212] on div at bounding box center [551, 202] width 77 height 52
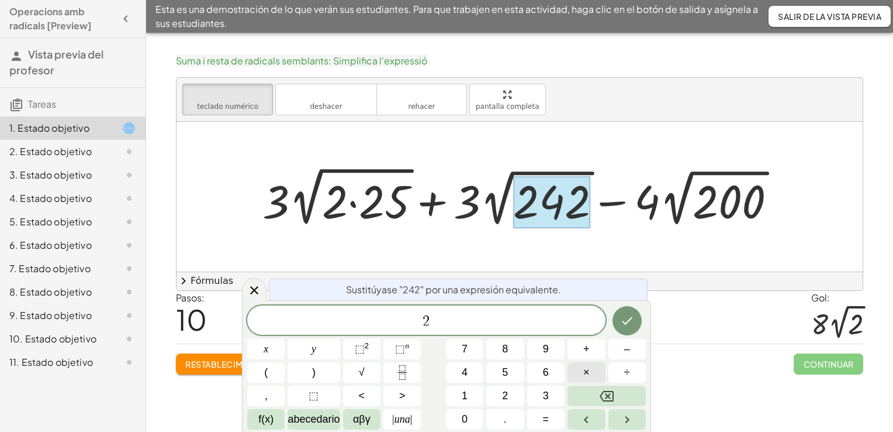
click at [588, 372] on span "×" at bounding box center [587, 372] width 6 height 16
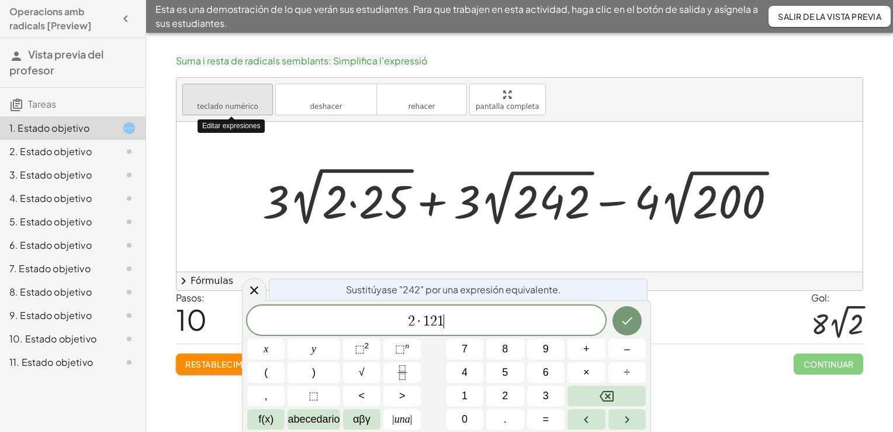
click at [208, 108] on span "teclado numérico" at bounding box center [227, 106] width 61 height 8
click at [617, 322] on button "Hecho" at bounding box center [627, 320] width 29 height 29
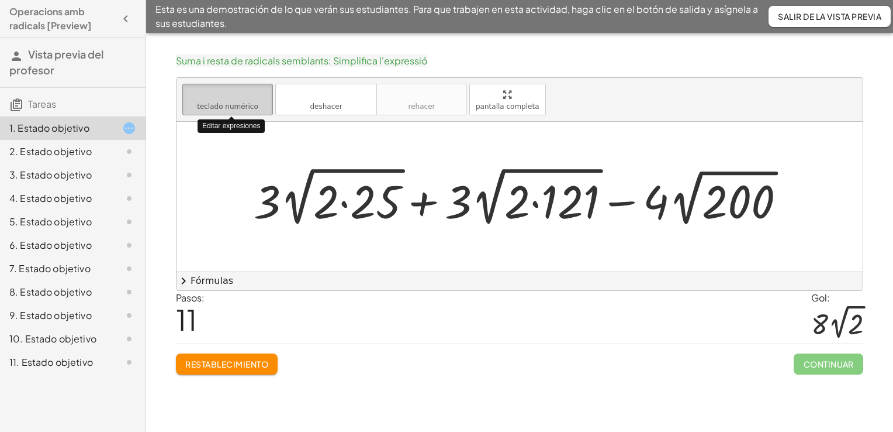
click at [223, 114] on button "teclado teclado numérico" at bounding box center [227, 100] width 91 height 32
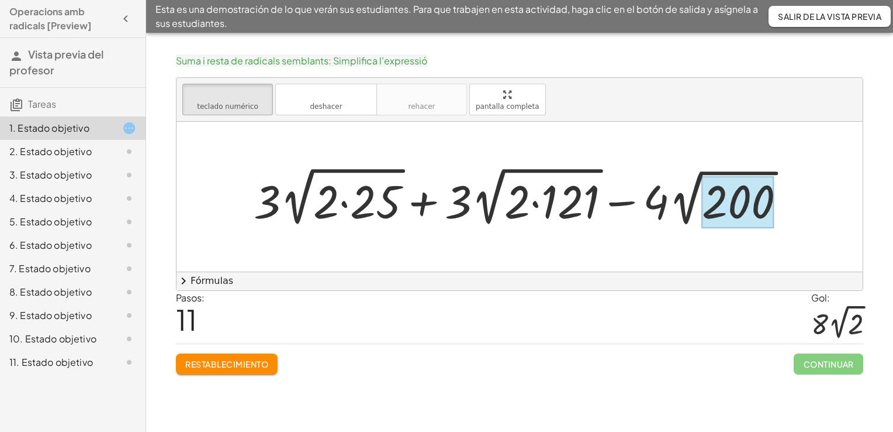
click at [715, 219] on div at bounding box center [738, 202] width 73 height 52
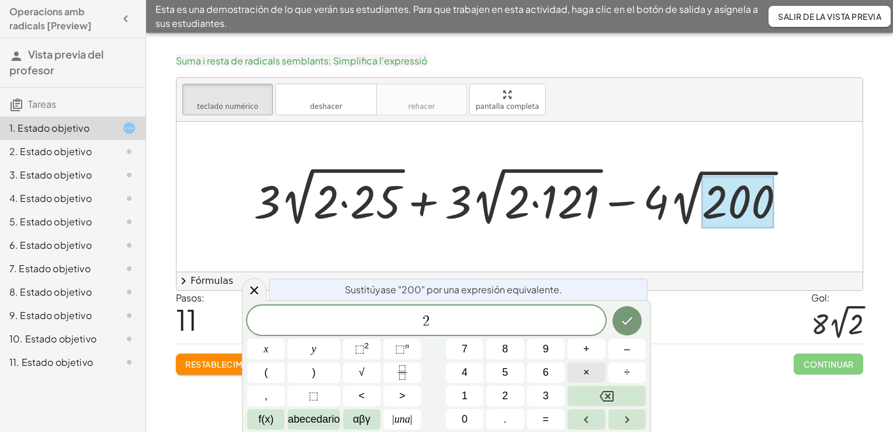
click at [586, 378] on span "×" at bounding box center [587, 372] width 6 height 16
click at [622, 329] on button "Hecho" at bounding box center [627, 320] width 29 height 29
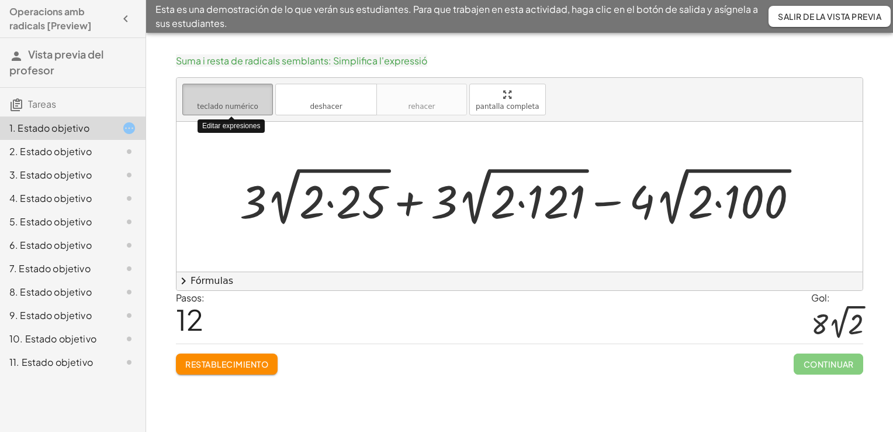
click at [232, 102] on span "teclado numérico" at bounding box center [227, 106] width 61 height 8
click at [371, 257] on div at bounding box center [520, 197] width 686 height 150
click at [795, 219] on div at bounding box center [524, 196] width 580 height 67
click at [247, 104] on span "teclado numérico" at bounding box center [227, 106] width 61 height 8
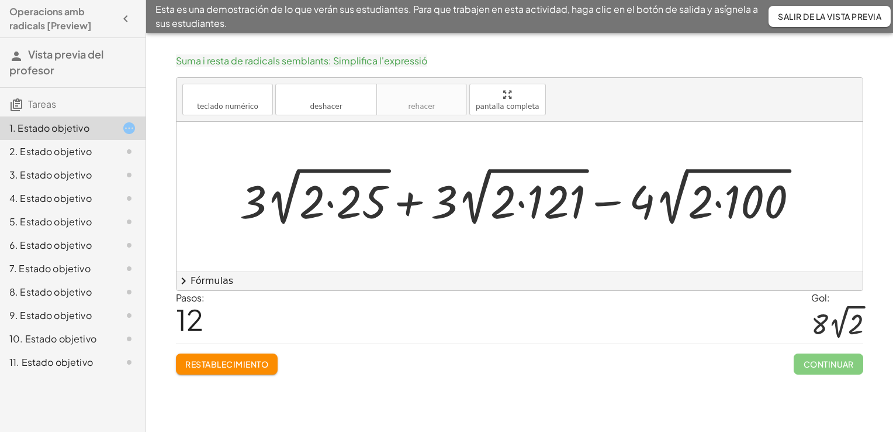
click at [323, 204] on div at bounding box center [524, 196] width 580 height 67
click at [359, 214] on div at bounding box center [524, 196] width 580 height 67
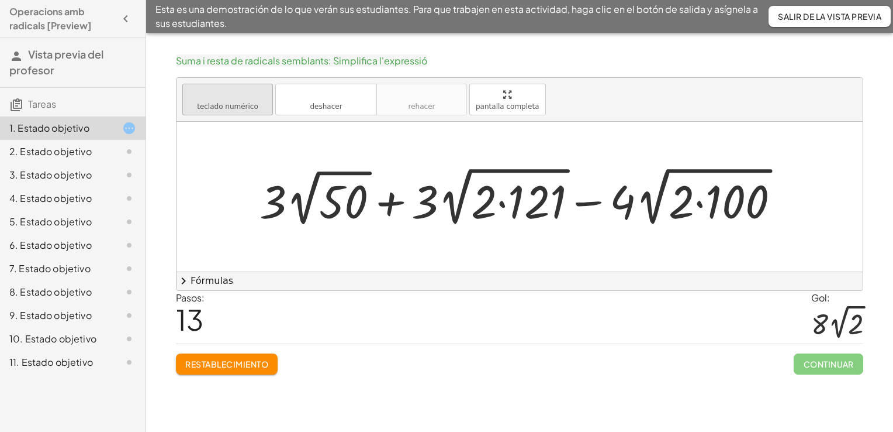
click at [255, 110] on button "teclado teclado numérico" at bounding box center [227, 100] width 91 height 32
click at [331, 193] on div at bounding box center [343, 202] width 49 height 52
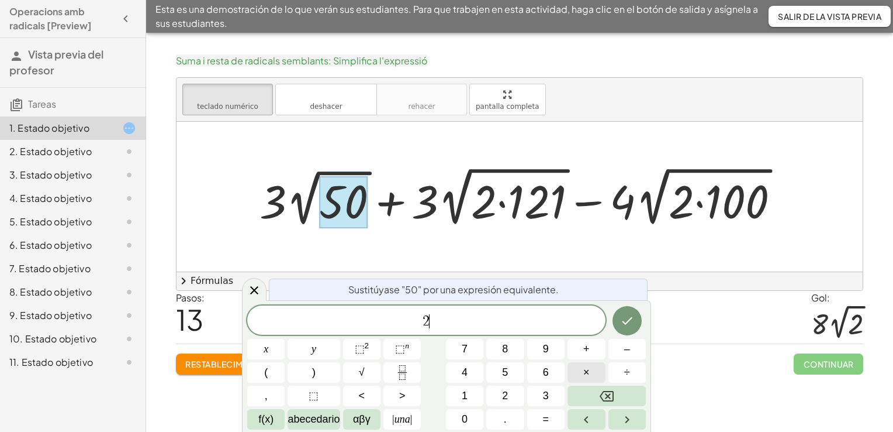
click at [587, 375] on span "×" at bounding box center [587, 372] width 6 height 16
click at [619, 326] on button "Hecho" at bounding box center [627, 320] width 29 height 29
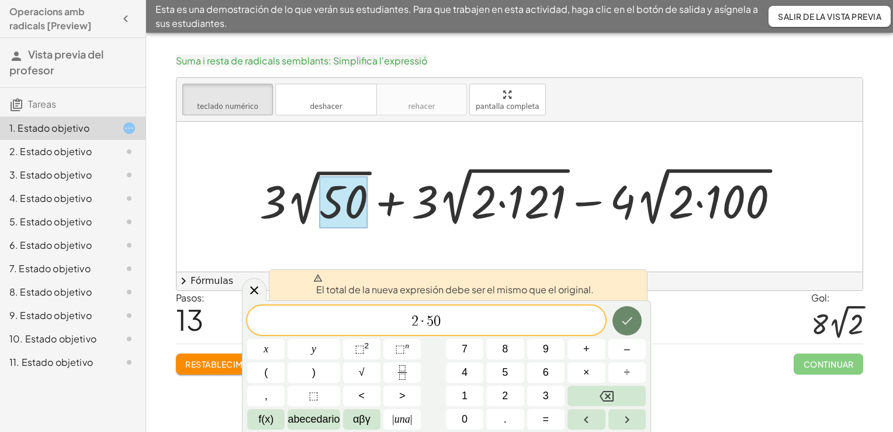
click at [619, 326] on button "Hecho" at bounding box center [627, 320] width 29 height 29
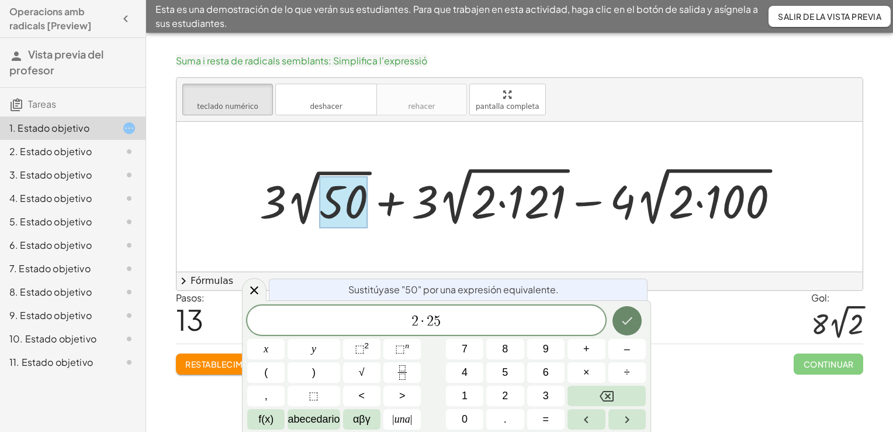
click at [619, 326] on button "Hecho" at bounding box center [627, 320] width 29 height 29
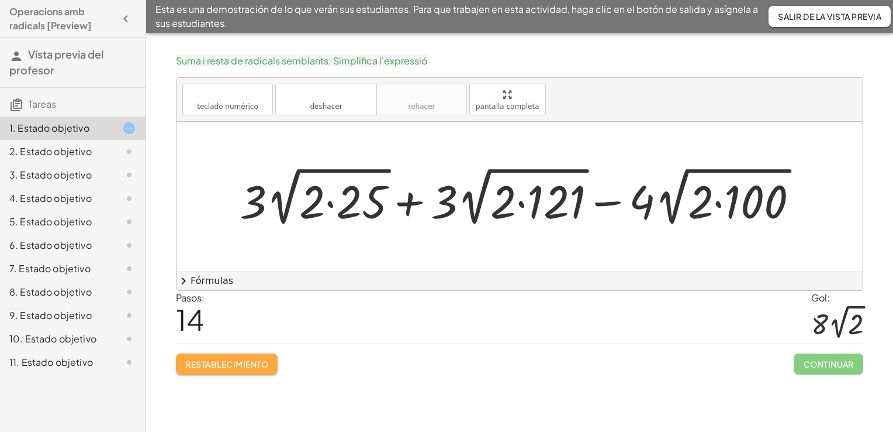
click at [250, 366] on font "Restablecimiento" at bounding box center [226, 363] width 83 height 11
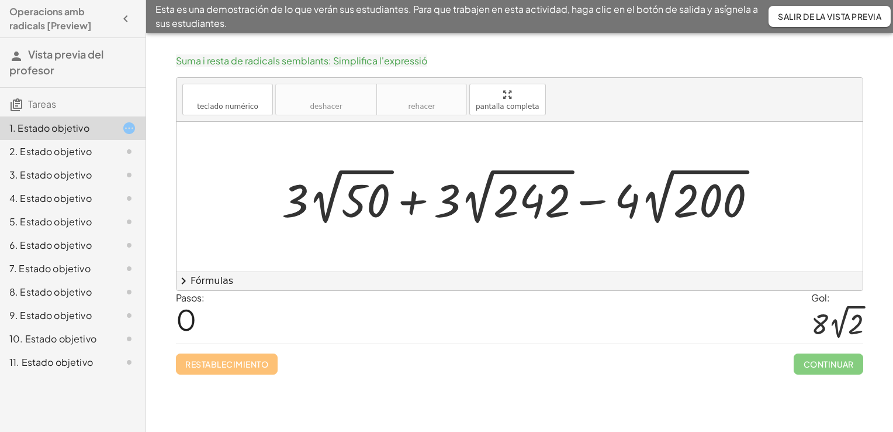
click at [250, 366] on div "Restablecimiento Continuar" at bounding box center [520, 358] width 688 height 31
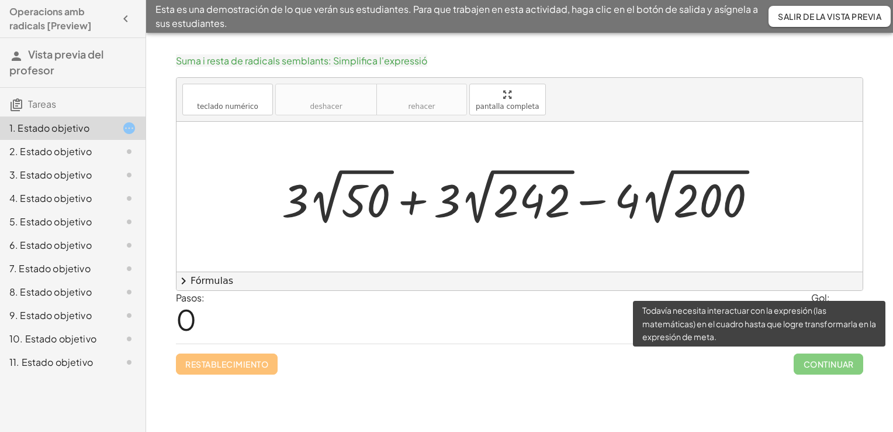
click at [802, 361] on span "Continuar" at bounding box center [829, 363] width 70 height 21
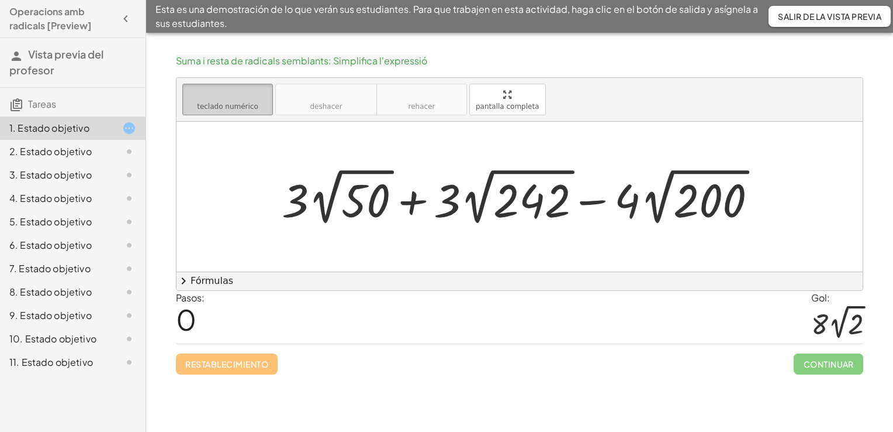
click at [257, 104] on button "teclado teclado numérico" at bounding box center [227, 100] width 91 height 32
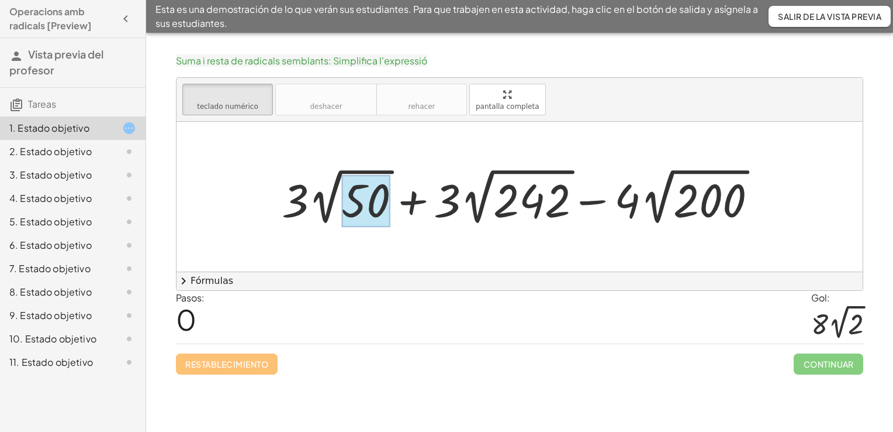
click at [382, 196] on div at bounding box center [365, 201] width 49 height 52
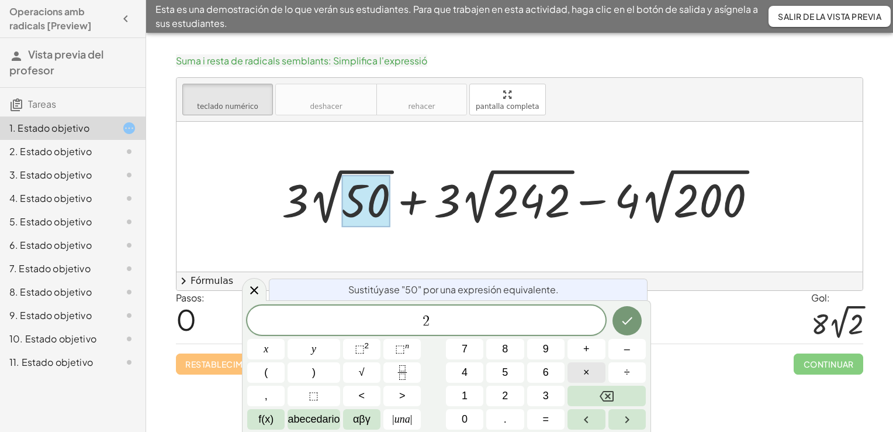
click at [585, 377] on span "×" at bounding box center [587, 372] width 6 height 16
click at [634, 326] on icon "Hecho" at bounding box center [627, 320] width 14 height 14
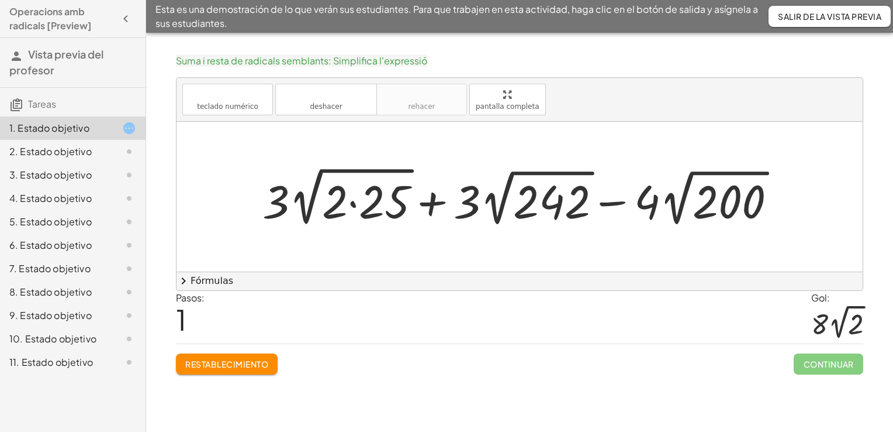
click at [553, 195] on div at bounding box center [524, 196] width 535 height 67
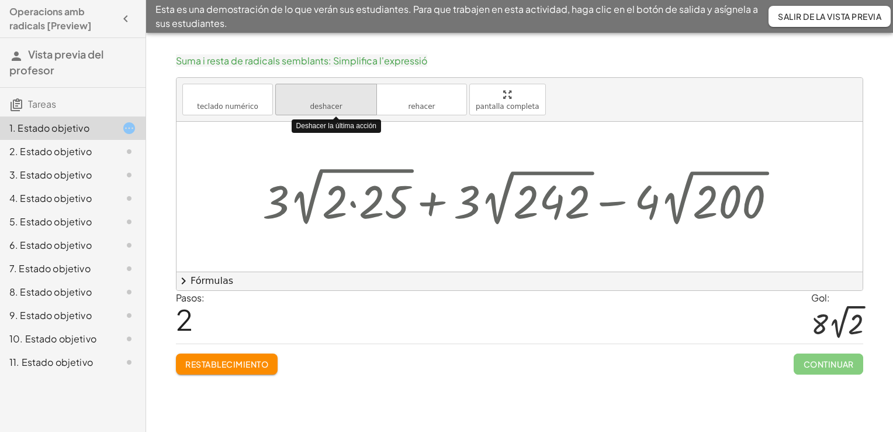
click at [351, 104] on button "deshacer deshacer" at bounding box center [326, 100] width 102 height 32
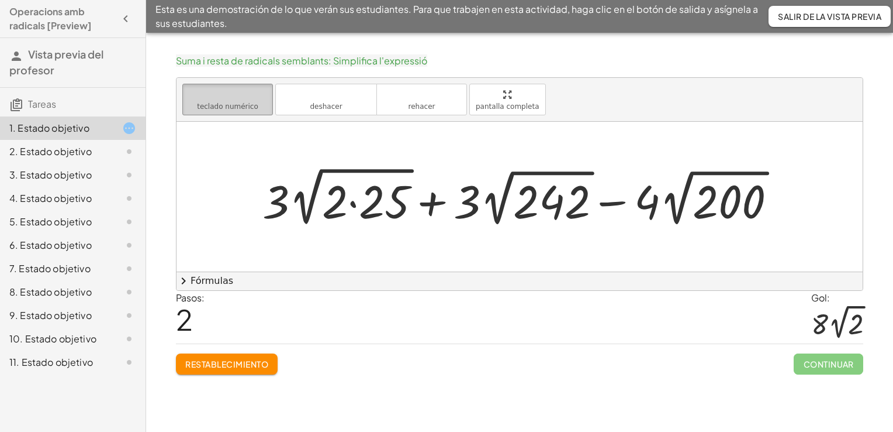
click at [239, 109] on span "teclado numérico" at bounding box center [227, 106] width 61 height 8
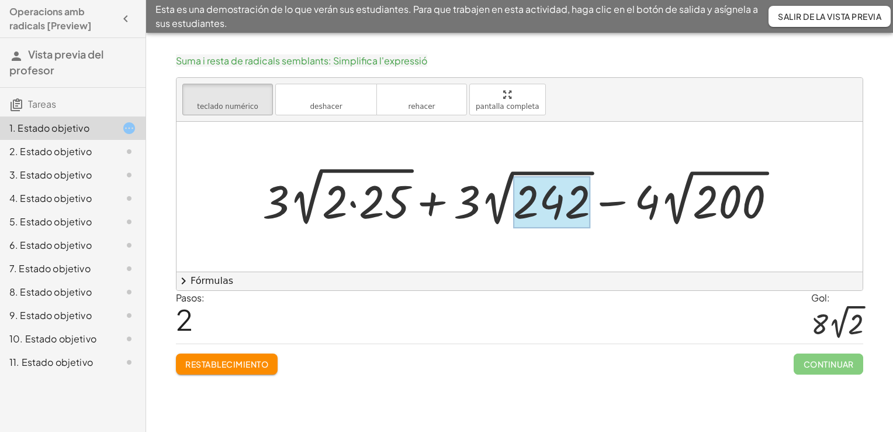
click at [538, 214] on div at bounding box center [551, 202] width 77 height 52
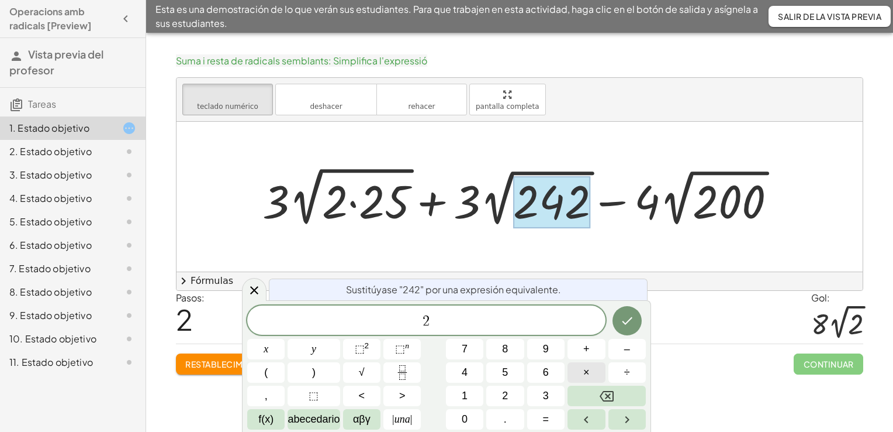
click at [581, 370] on button "×" at bounding box center [586, 372] width 37 height 20
click at [632, 320] on icon "Hecho" at bounding box center [627, 320] width 14 height 14
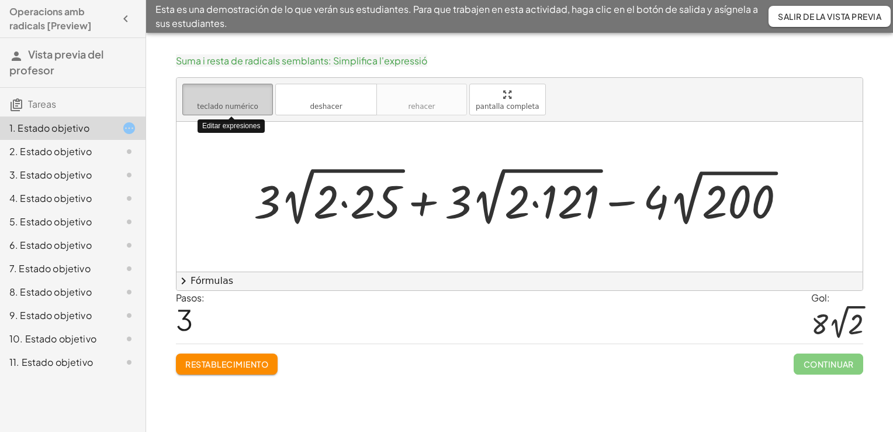
click at [248, 111] on button "teclado teclado numérico" at bounding box center [227, 100] width 91 height 32
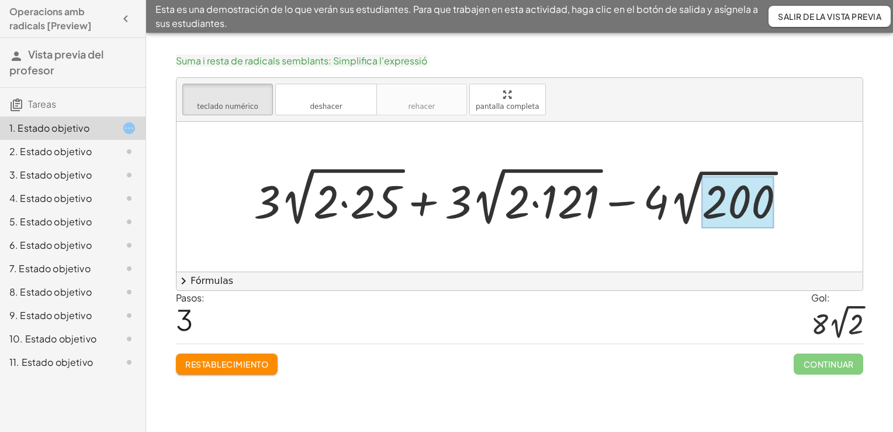
click at [732, 209] on div at bounding box center [738, 202] width 73 height 52
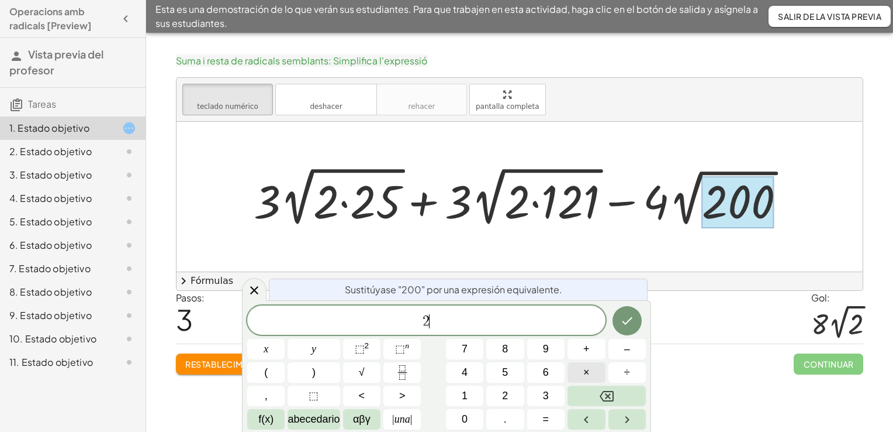
click at [598, 375] on button "×" at bounding box center [586, 372] width 37 height 20
click at [629, 315] on icon "Hecho" at bounding box center [627, 320] width 14 height 14
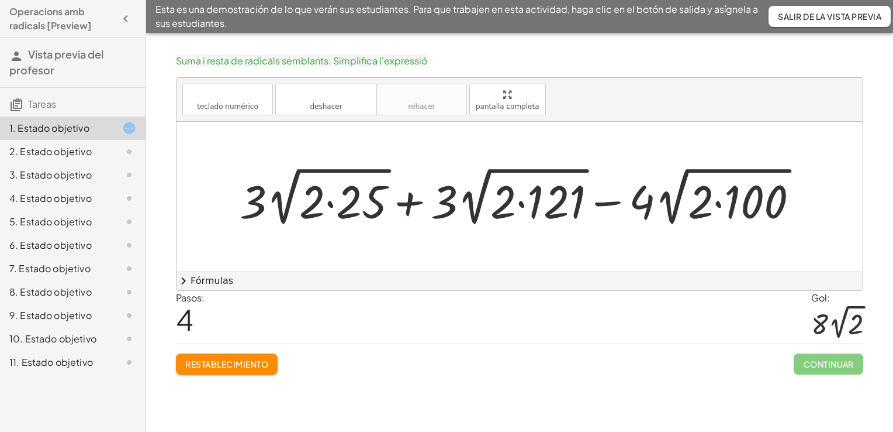
click at [78, 149] on div "2. Estado objetivo" at bounding box center [56, 151] width 94 height 14
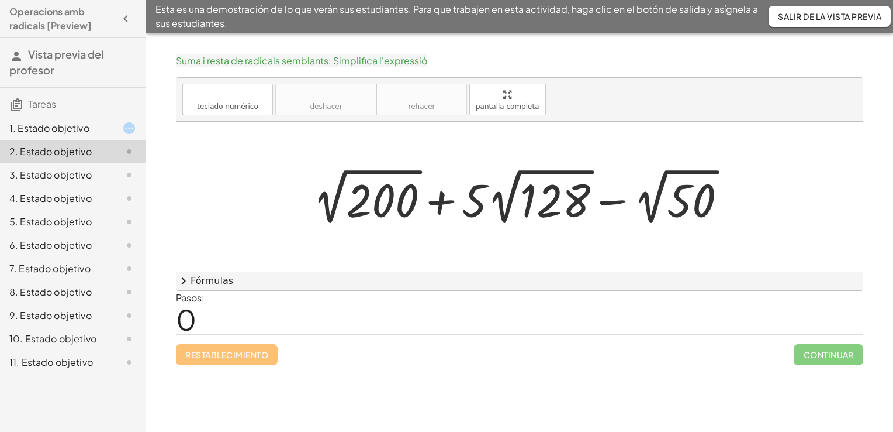
click at [73, 133] on div "1. Estado objetivo" at bounding box center [56, 128] width 94 height 14
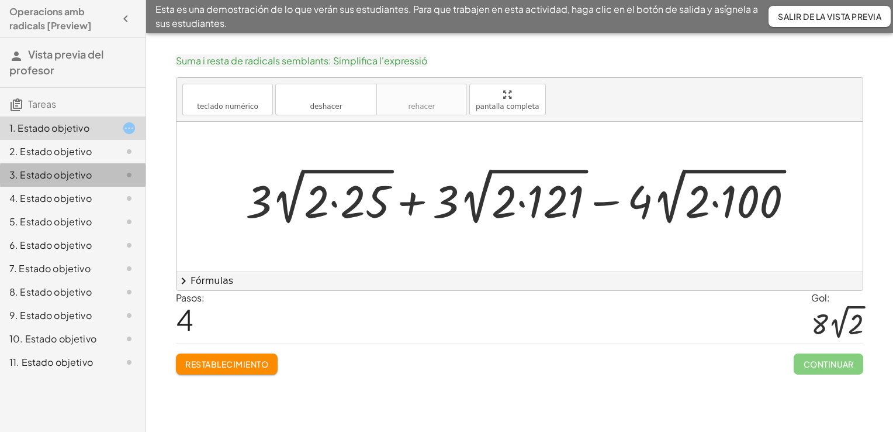
click at [67, 178] on div "3. Estado objetivo" at bounding box center [56, 175] width 94 height 14
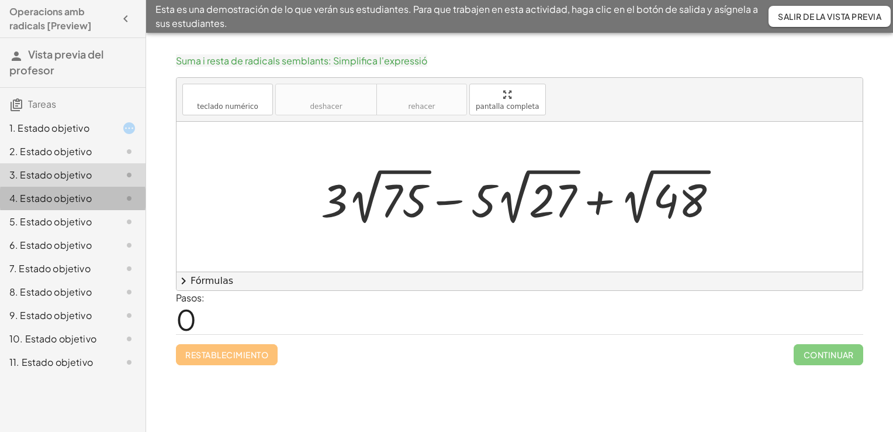
click at [67, 194] on div "4. Estado objetivo" at bounding box center [56, 198] width 94 height 14
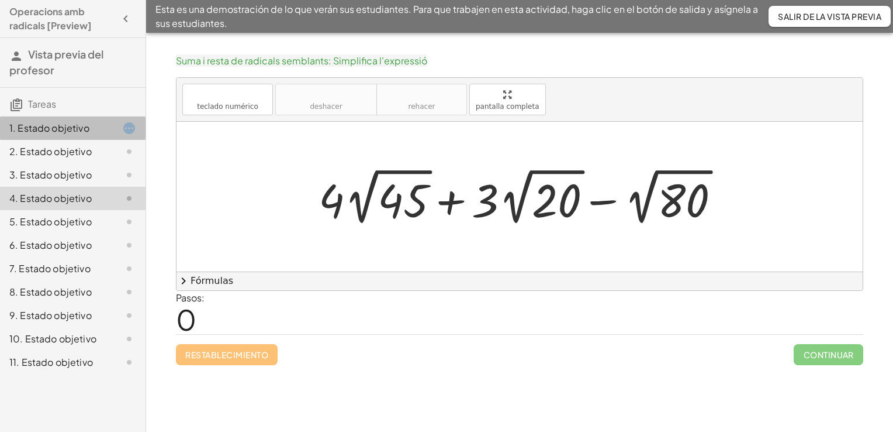
click at [61, 127] on div "1. Estado objetivo" at bounding box center [56, 128] width 94 height 14
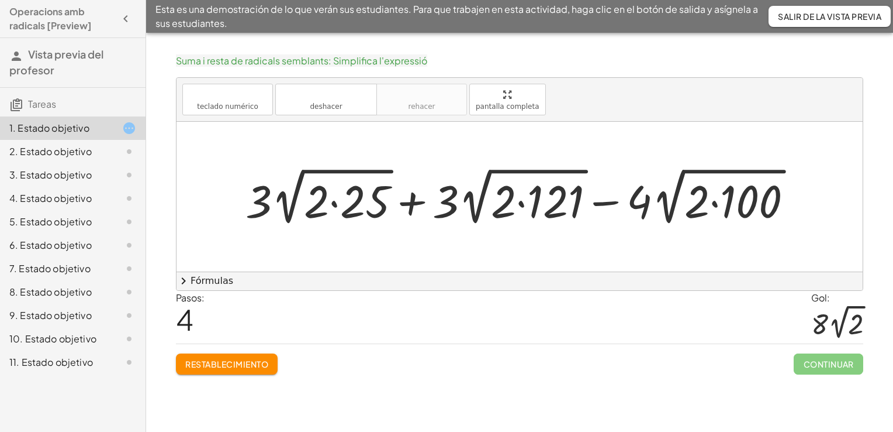
click at [189, 284] on span "chevron_right" at bounding box center [184, 281] width 14 height 14
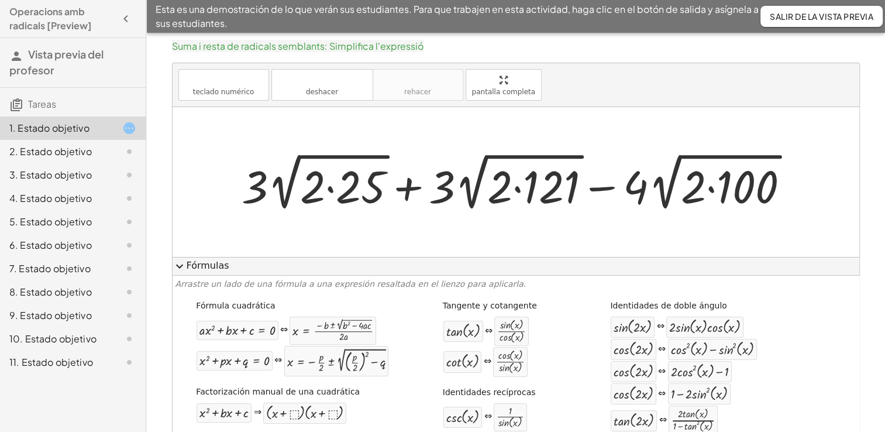
click at [178, 266] on span "expand_more" at bounding box center [180, 266] width 14 height 14
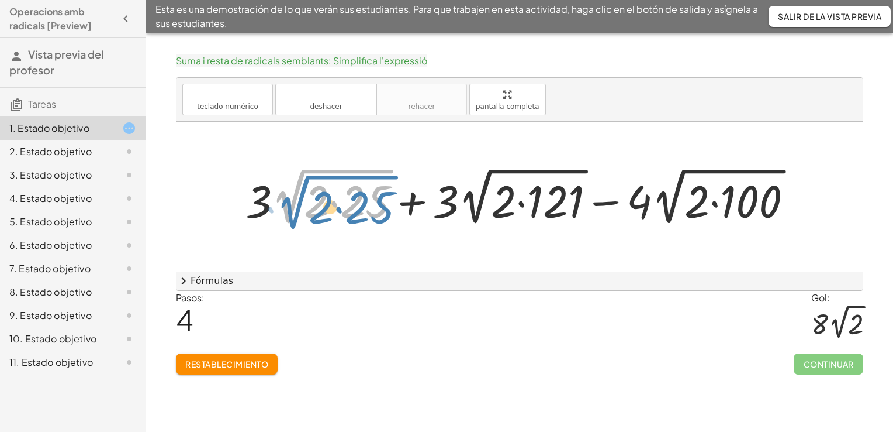
drag, startPoint x: 304, startPoint y: 171, endPoint x: 309, endPoint y: 177, distance: 7.5
click at [309, 177] on div at bounding box center [524, 196] width 569 height 65
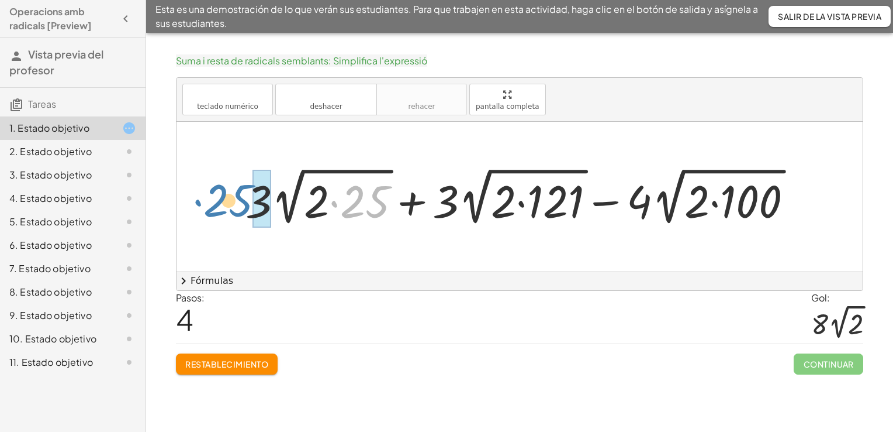
drag, startPoint x: 361, startPoint y: 189, endPoint x: 223, endPoint y: 188, distance: 137.4
click at [223, 188] on div "+ · 3 · 2 √ 50 + · 3 · 2 √ 242 − · 4 · 2 √ 200 + · 3 · 2 √ ( · 2 · 25 ) + · 3 ·…" at bounding box center [520, 197] width 686 height 150
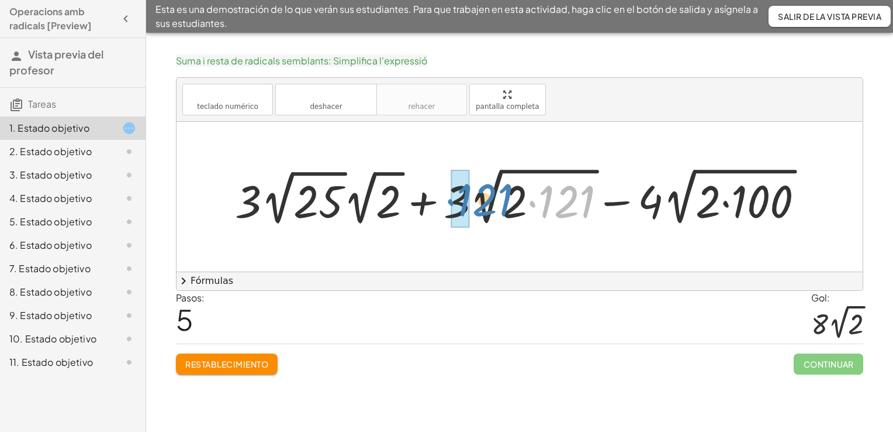
drag, startPoint x: 566, startPoint y: 180, endPoint x: 484, endPoint y: 178, distance: 81.9
click at [484, 178] on div at bounding box center [524, 196] width 591 height 65
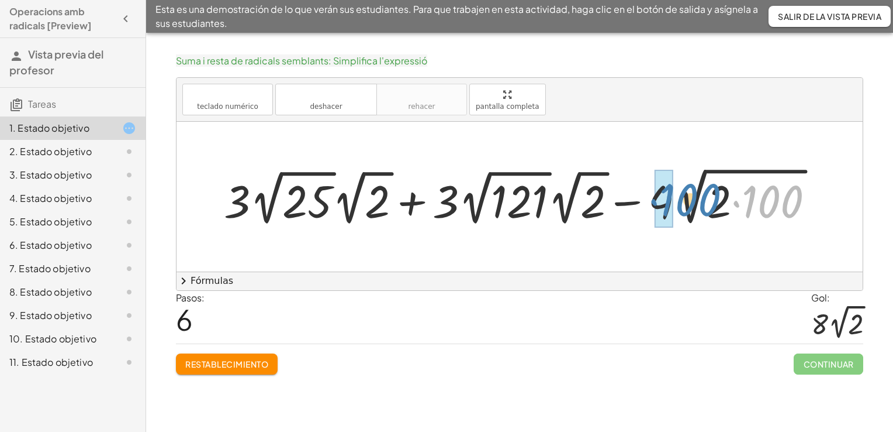
drag, startPoint x: 763, startPoint y: 185, endPoint x: 681, endPoint y: 183, distance: 82.5
click at [681, 183] on div at bounding box center [524, 196] width 612 height 65
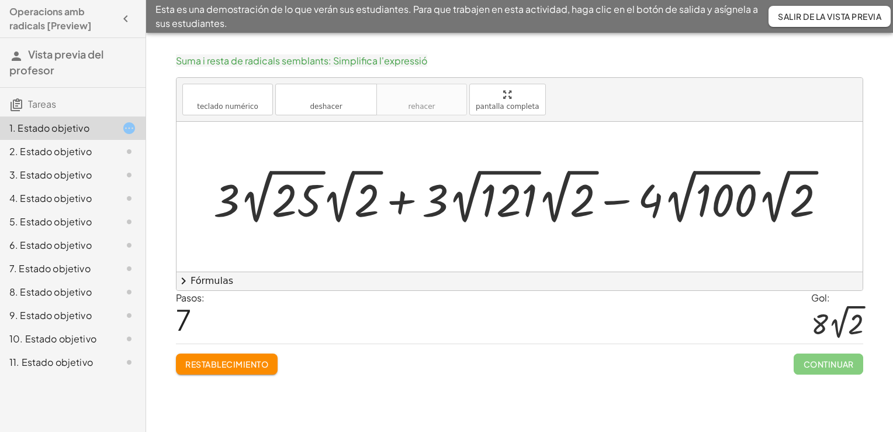
click at [302, 205] on div at bounding box center [525, 196] width 634 height 63
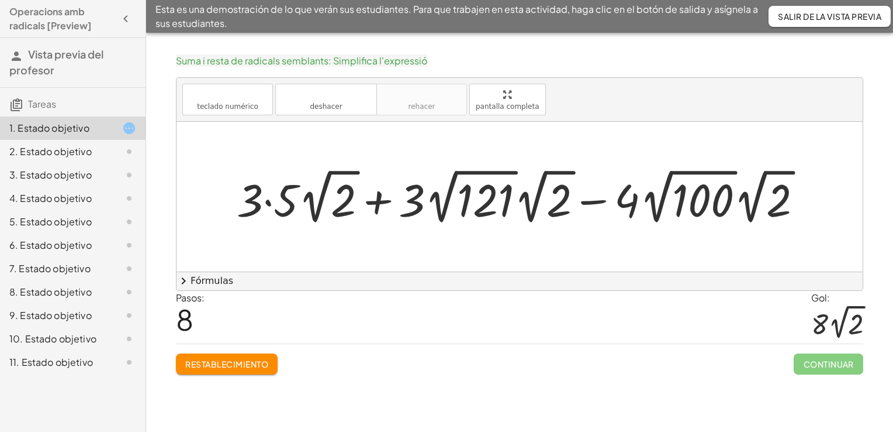
click at [470, 201] on div at bounding box center [524, 196] width 587 height 63
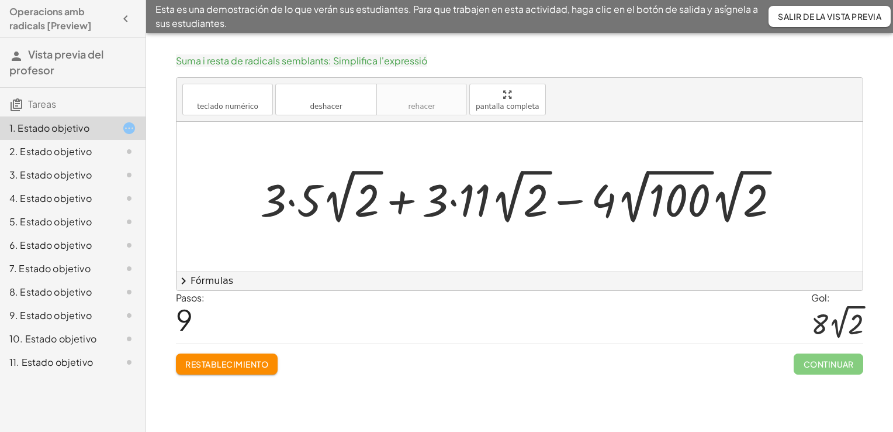
click at [655, 201] on div at bounding box center [524, 196] width 540 height 63
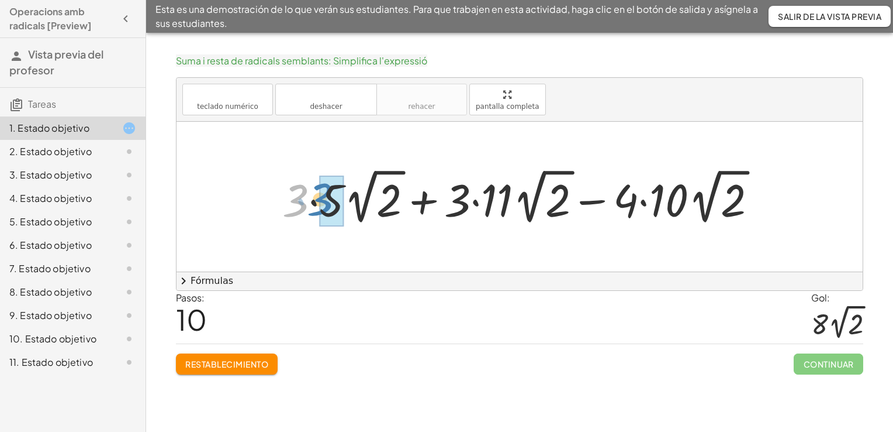
drag, startPoint x: 298, startPoint y: 205, endPoint x: 322, endPoint y: 203, distance: 24.6
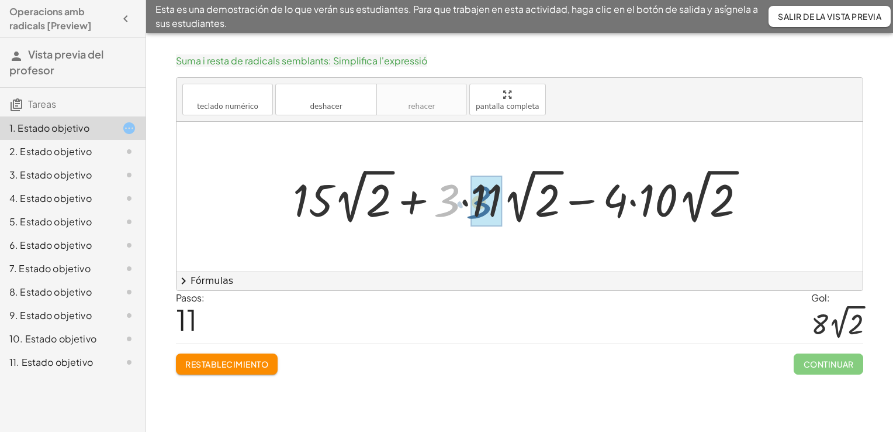
drag, startPoint x: 447, startPoint y: 211, endPoint x: 470, endPoint y: 212, distance: 22.2
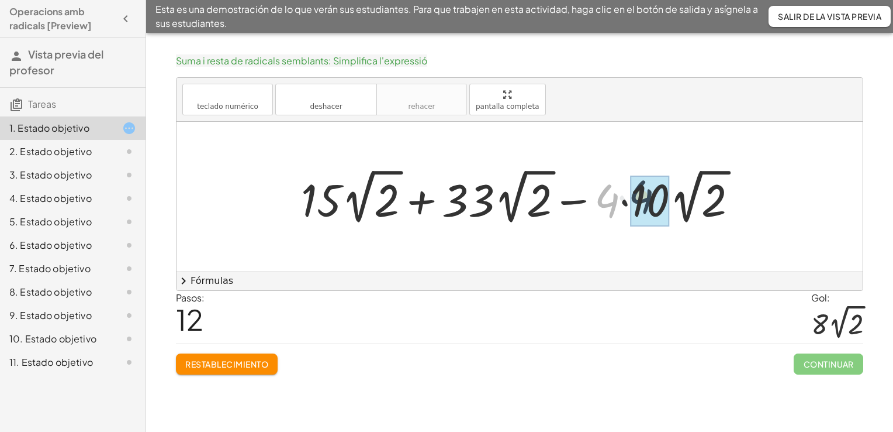
drag, startPoint x: 613, startPoint y: 214, endPoint x: 648, endPoint y: 210, distance: 34.7
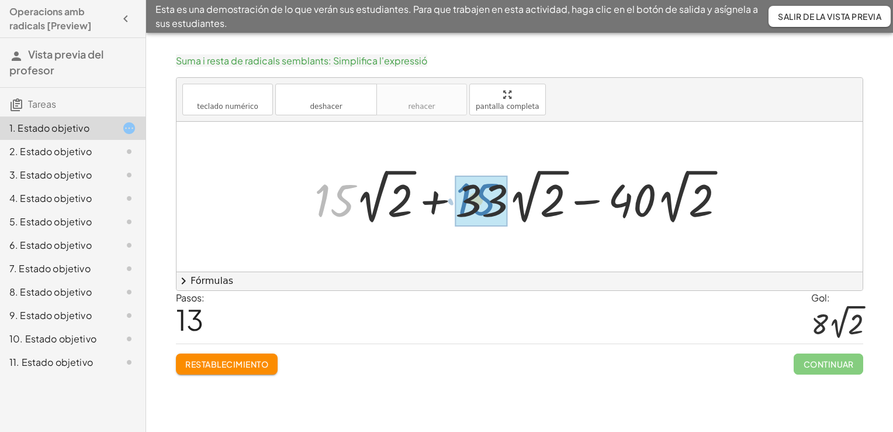
drag, startPoint x: 347, startPoint y: 199, endPoint x: 489, endPoint y: 198, distance: 142.7
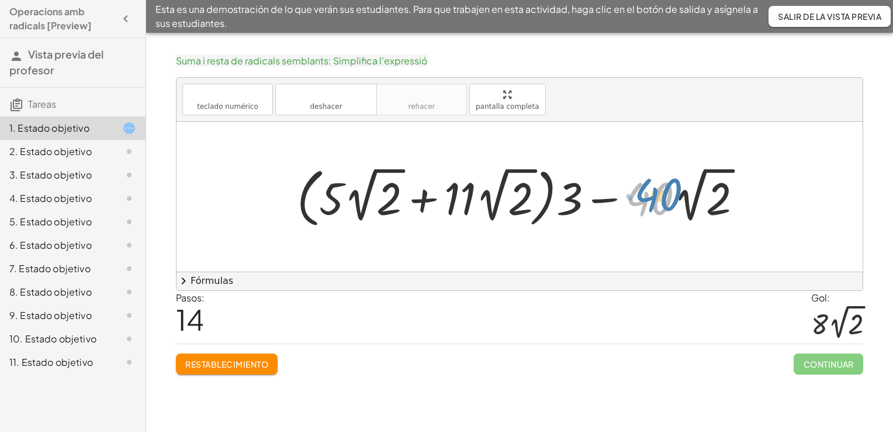
drag, startPoint x: 634, startPoint y: 197, endPoint x: 660, endPoint y: 195, distance: 25.8
click at [660, 195] on div at bounding box center [524, 196] width 467 height 70
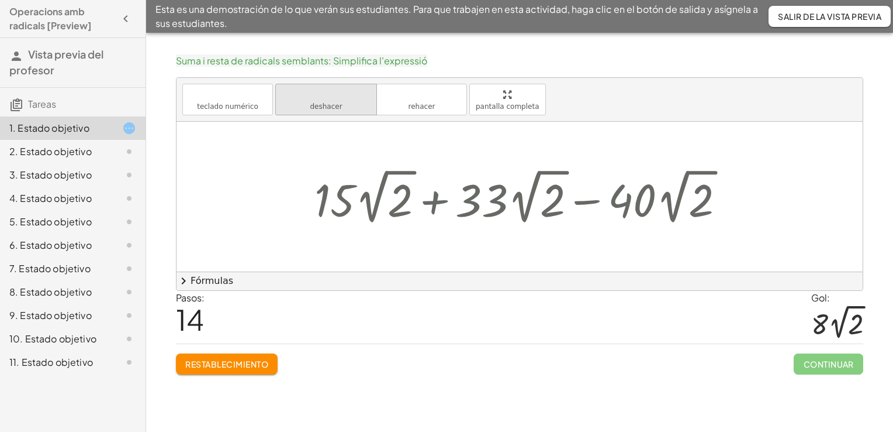
click at [345, 104] on button "deshacer deshacer" at bounding box center [326, 100] width 102 height 32
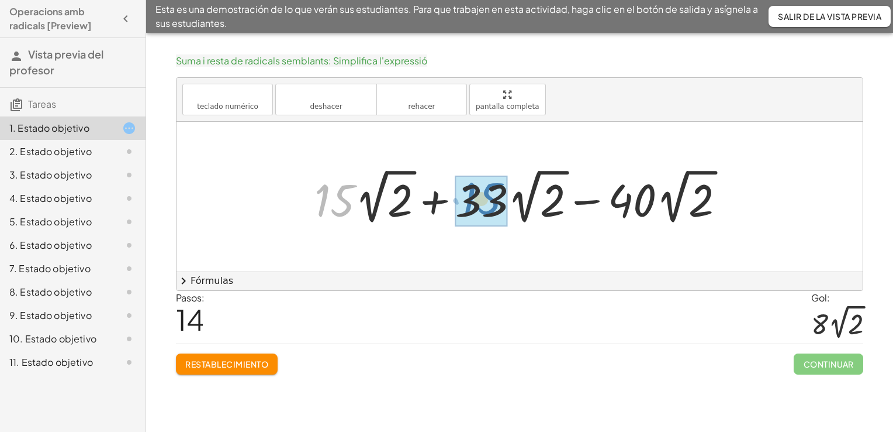
drag, startPoint x: 327, startPoint y: 211, endPoint x: 474, endPoint y: 209, distance: 146.8
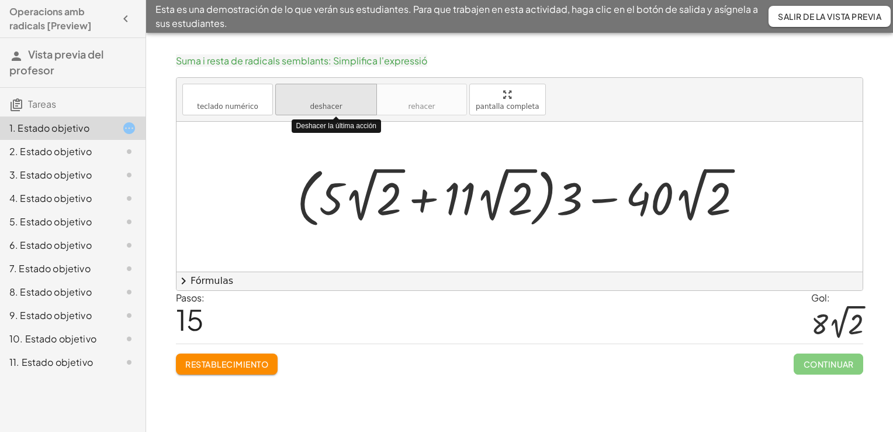
click at [305, 101] on icon "deshacer" at bounding box center [326, 95] width 89 height 14
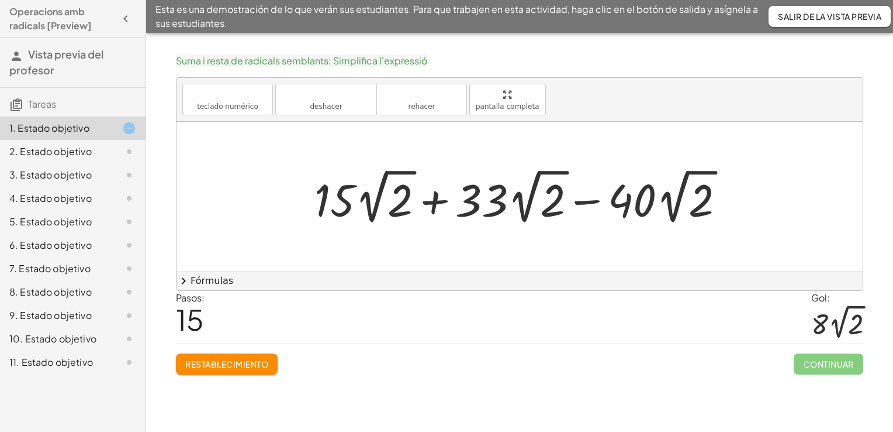
click at [124, 121] on icon at bounding box center [129, 128] width 14 height 14
drag, startPoint x: 865, startPoint y: 178, endPoint x: 861, endPoint y: 227, distance: 49.9
click at [0, 0] on div "Suma i resta de radicals semblants: Simplifica l'expressió teclado teclado numé…" at bounding box center [0, 0] width 0 height 0
click at [641, 203] on div at bounding box center [525, 196] width 432 height 63
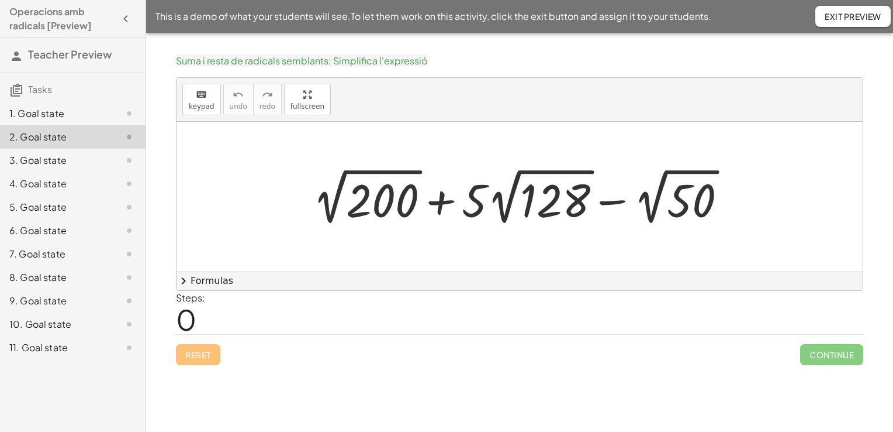
click at [391, 197] on div at bounding box center [524, 196] width 435 height 64
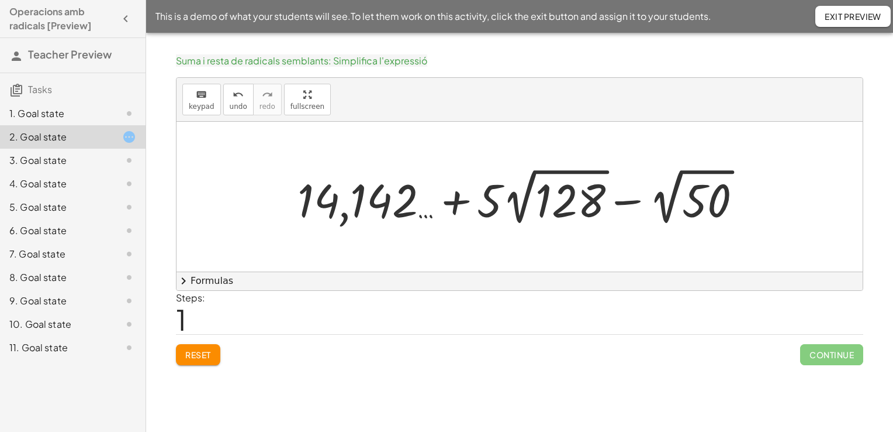
click at [547, 201] on div at bounding box center [524, 196] width 465 height 64
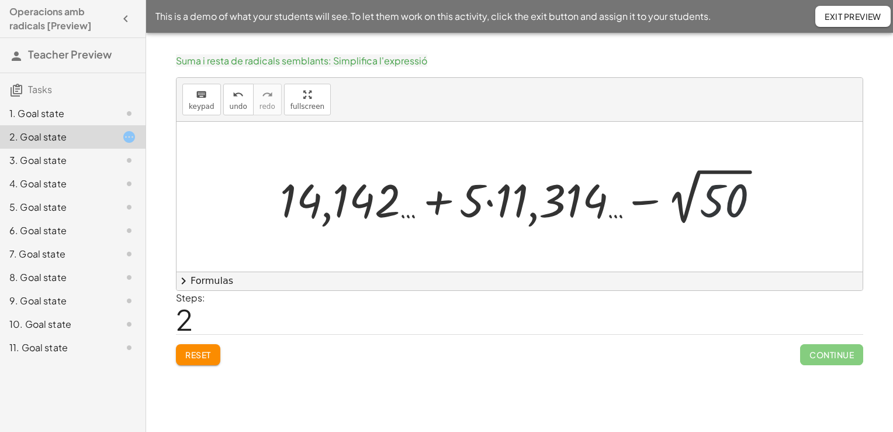
click at [727, 204] on div at bounding box center [524, 196] width 501 height 64
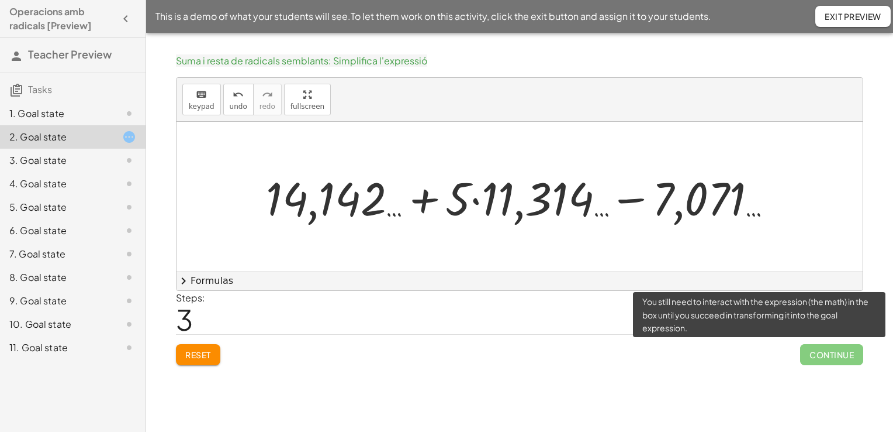
click at [814, 353] on span "Continue" at bounding box center [832, 354] width 63 height 21
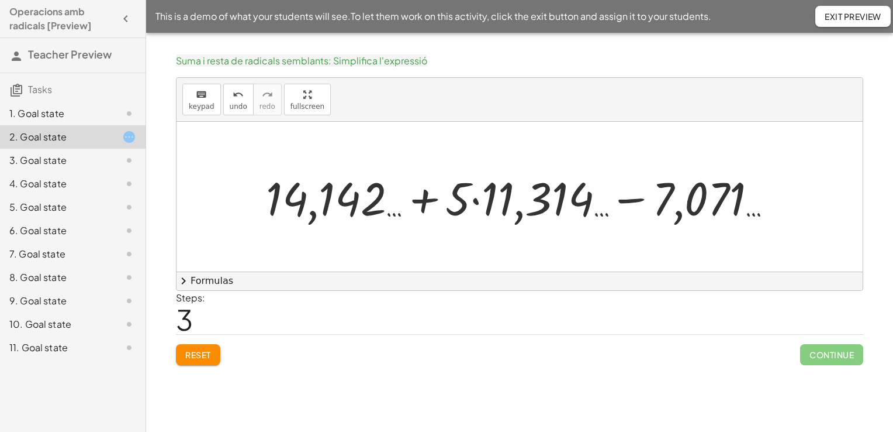
click at [734, 253] on div at bounding box center [520, 197] width 686 height 150
click at [206, 107] on span "keypad" at bounding box center [202, 106] width 26 height 8
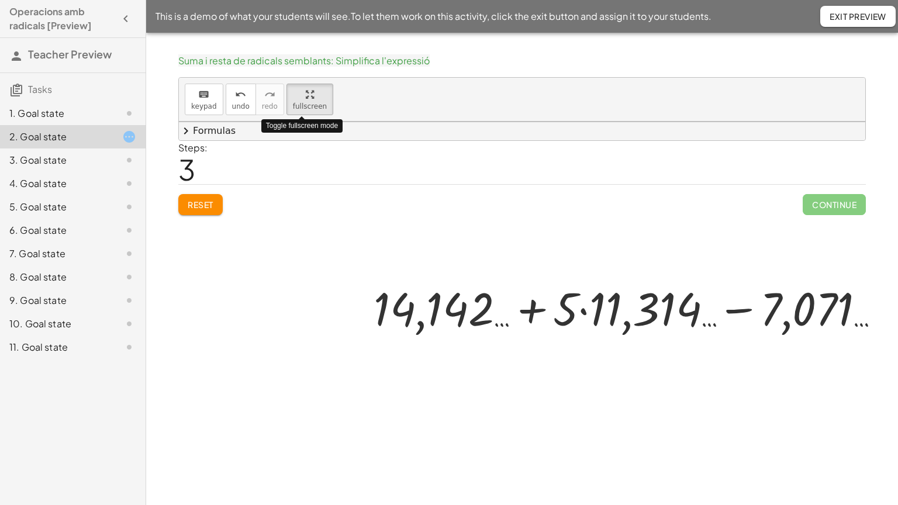
drag, startPoint x: 284, startPoint y: 98, endPoint x: 286, endPoint y: 142, distance: 43.3
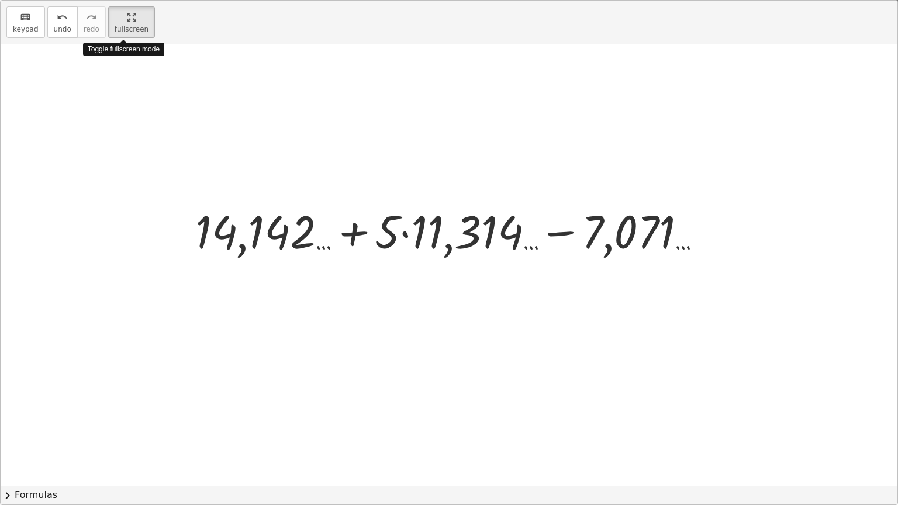
click at [286, 142] on div "keyboard keypad undo undo redo redo fullscreen Toggle fullscreen mode + 2 √ 200…" at bounding box center [449, 253] width 897 height 504
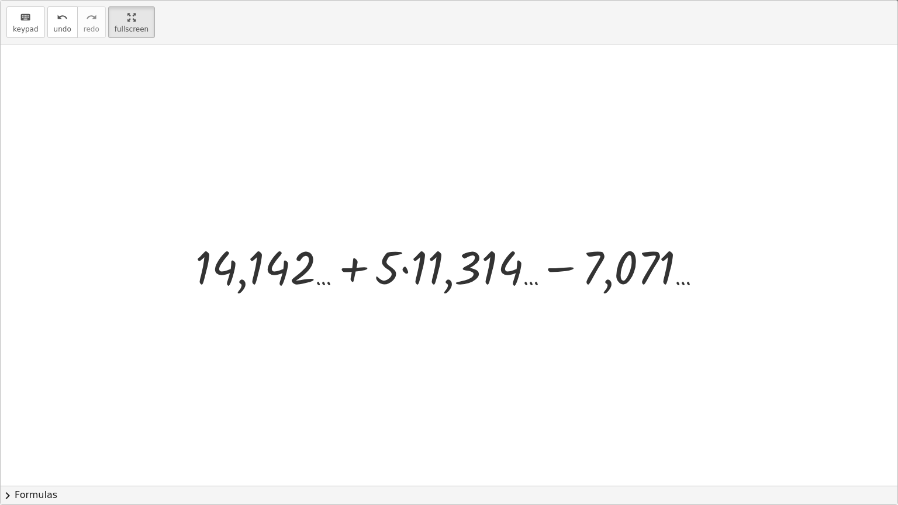
click at [632, 36] on div "keyboard keypad undo undo redo redo fullscreen" at bounding box center [449, 23] width 897 height 44
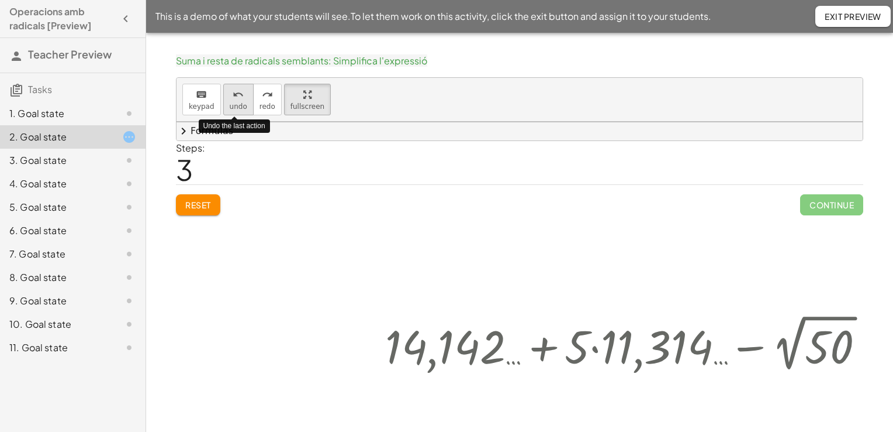
click at [236, 106] on span "undo" at bounding box center [239, 106] width 18 height 8
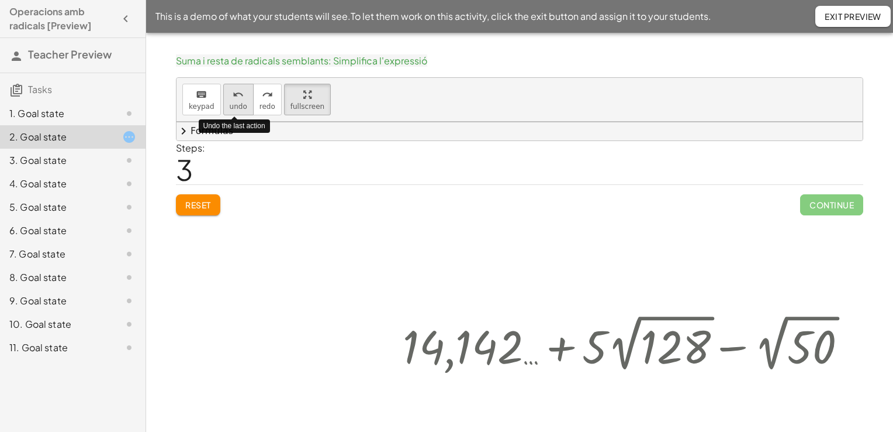
click at [236, 106] on span "undo" at bounding box center [239, 106] width 18 height 8
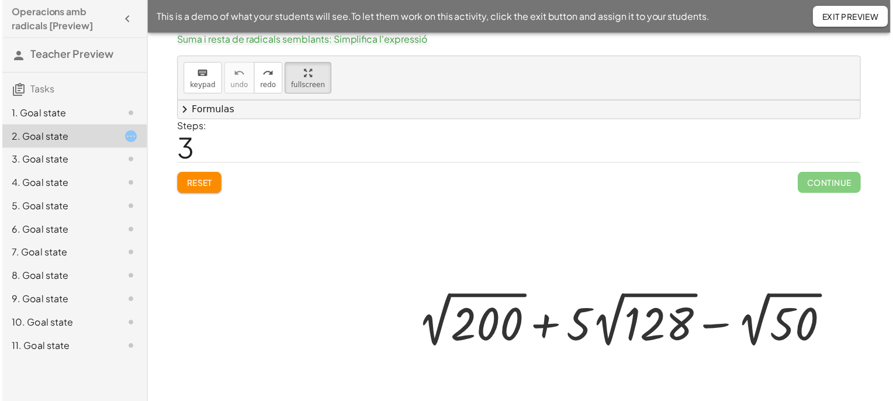
scroll to position [71, 0]
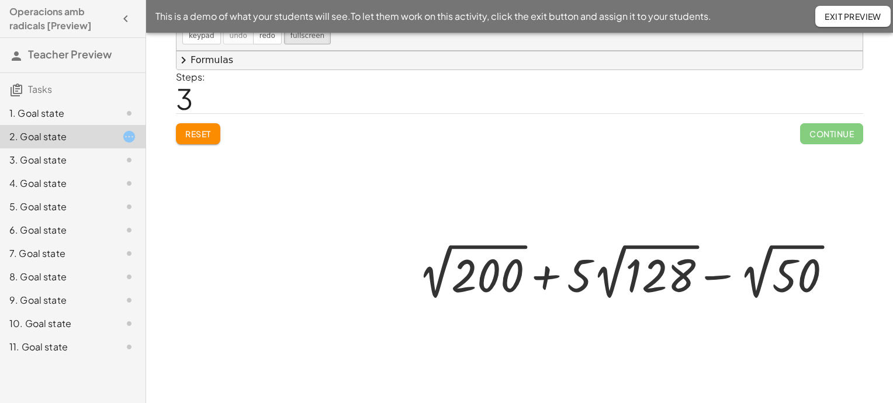
click at [489, 283] on div at bounding box center [629, 272] width 435 height 64
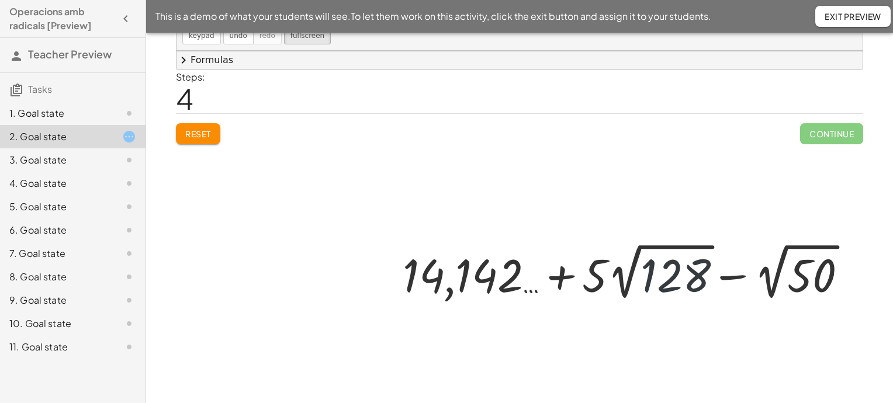
click at [644, 281] on div at bounding box center [629, 272] width 465 height 64
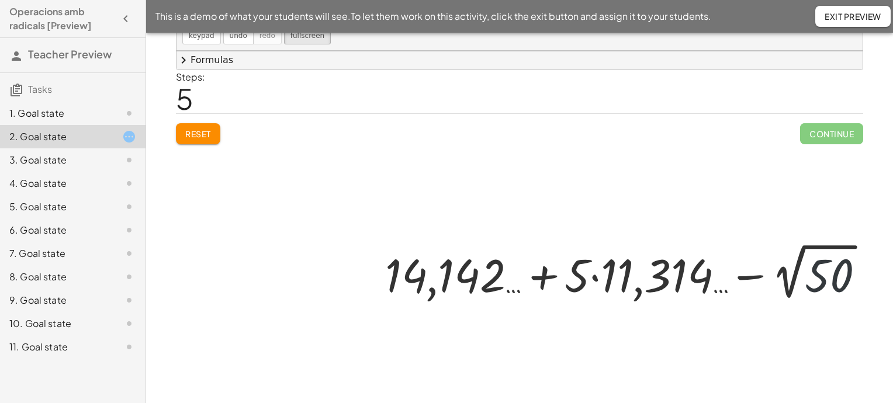
click at [824, 267] on div at bounding box center [630, 272] width 501 height 64
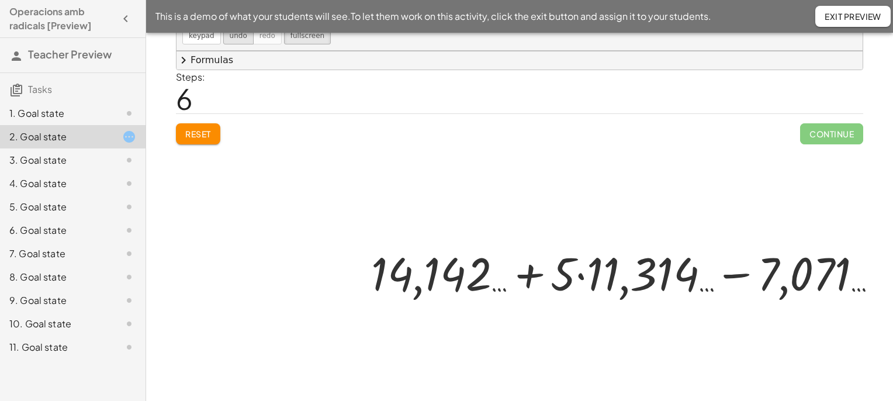
click at [236, 37] on span "undo" at bounding box center [239, 36] width 18 height 8
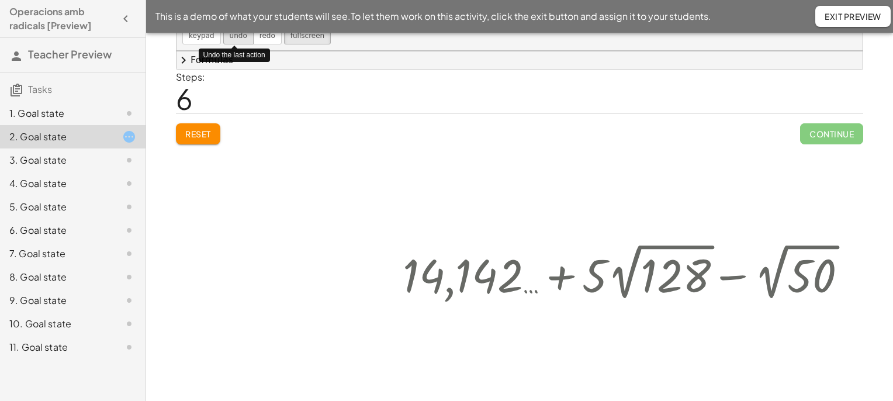
click at [236, 37] on span "undo" at bounding box center [239, 36] width 18 height 8
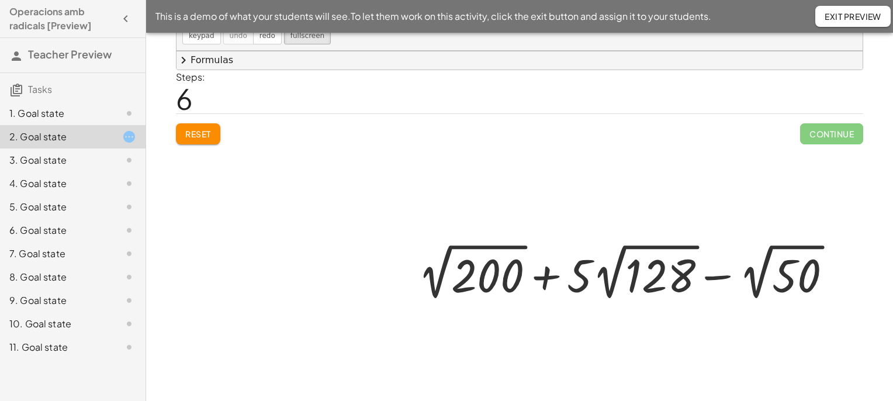
click at [459, 269] on div at bounding box center [629, 272] width 435 height 64
